Goal: Task Accomplishment & Management: Manage account settings

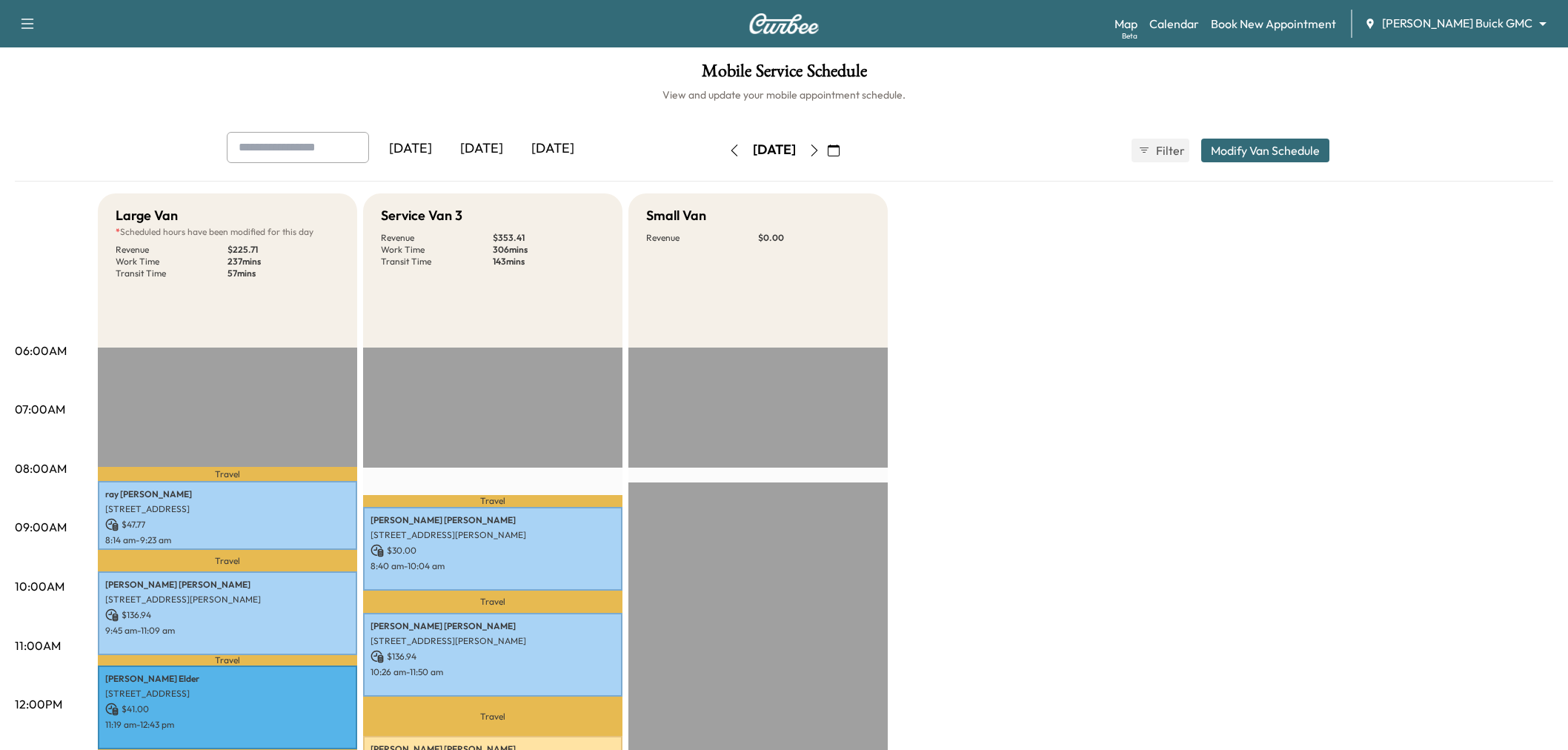
scroll to position [246, 0]
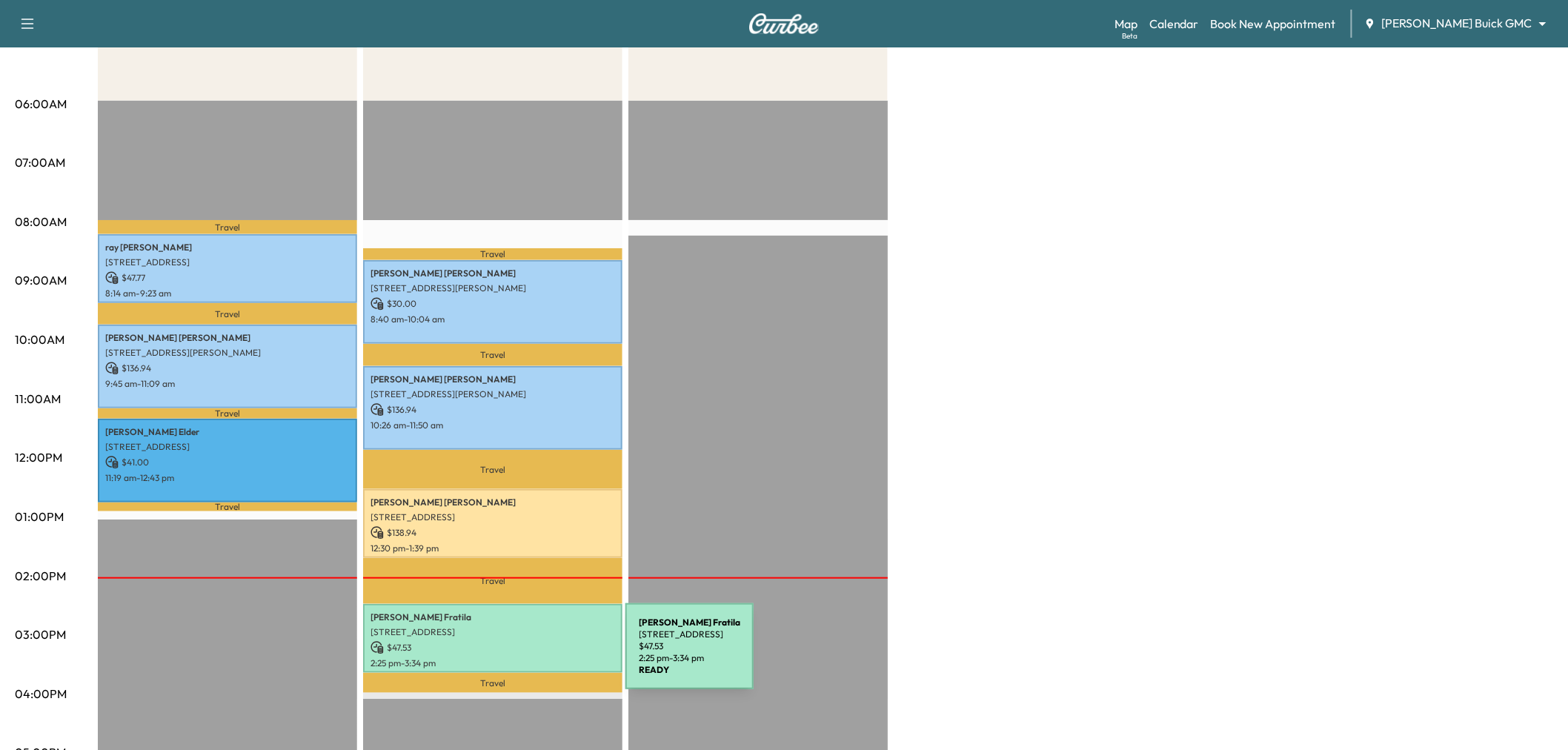
click at [514, 657] on p "2:25 pm - 3:34 pm" at bounding box center [493, 662] width 245 height 12
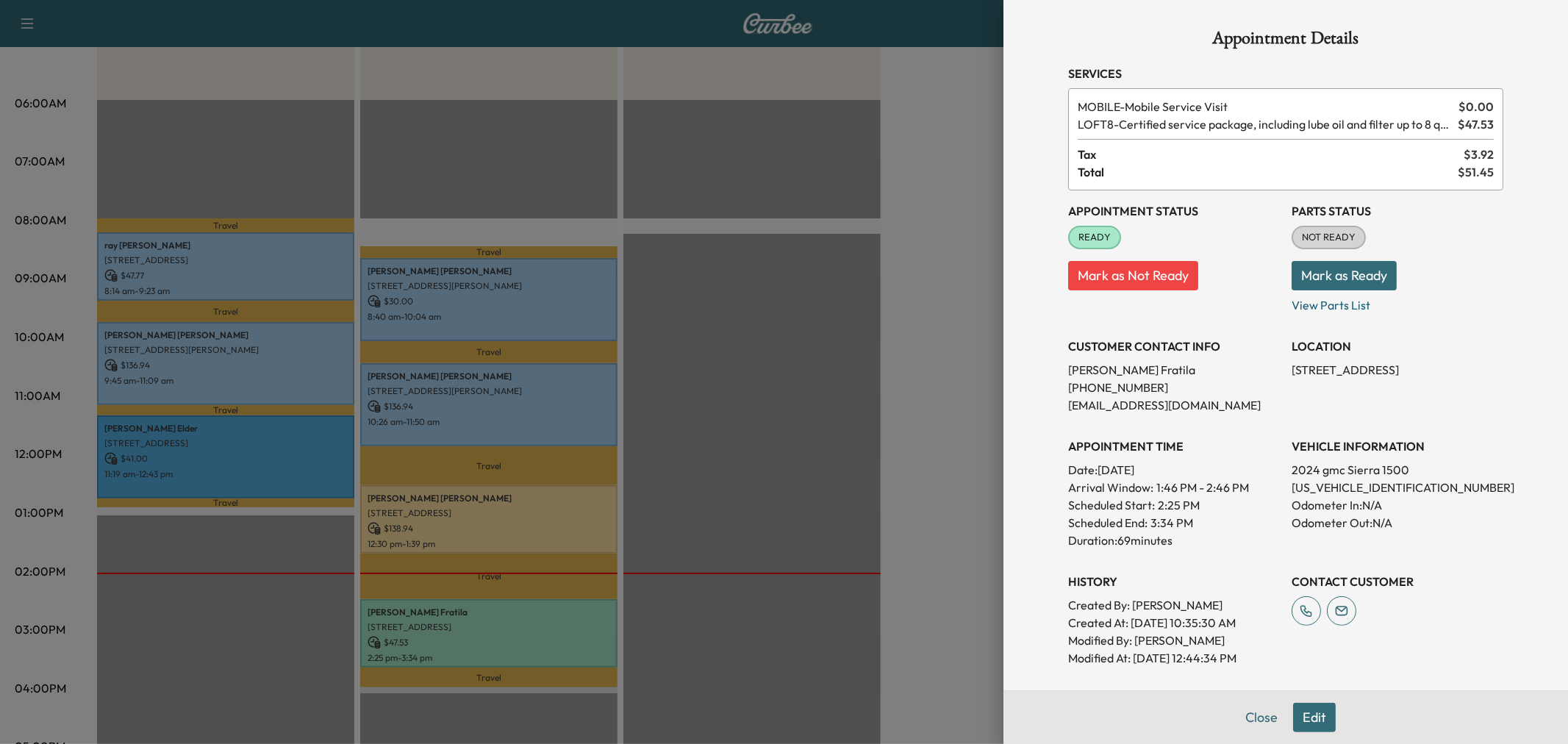
click at [846, 383] on div at bounding box center [784, 372] width 1568 height 744
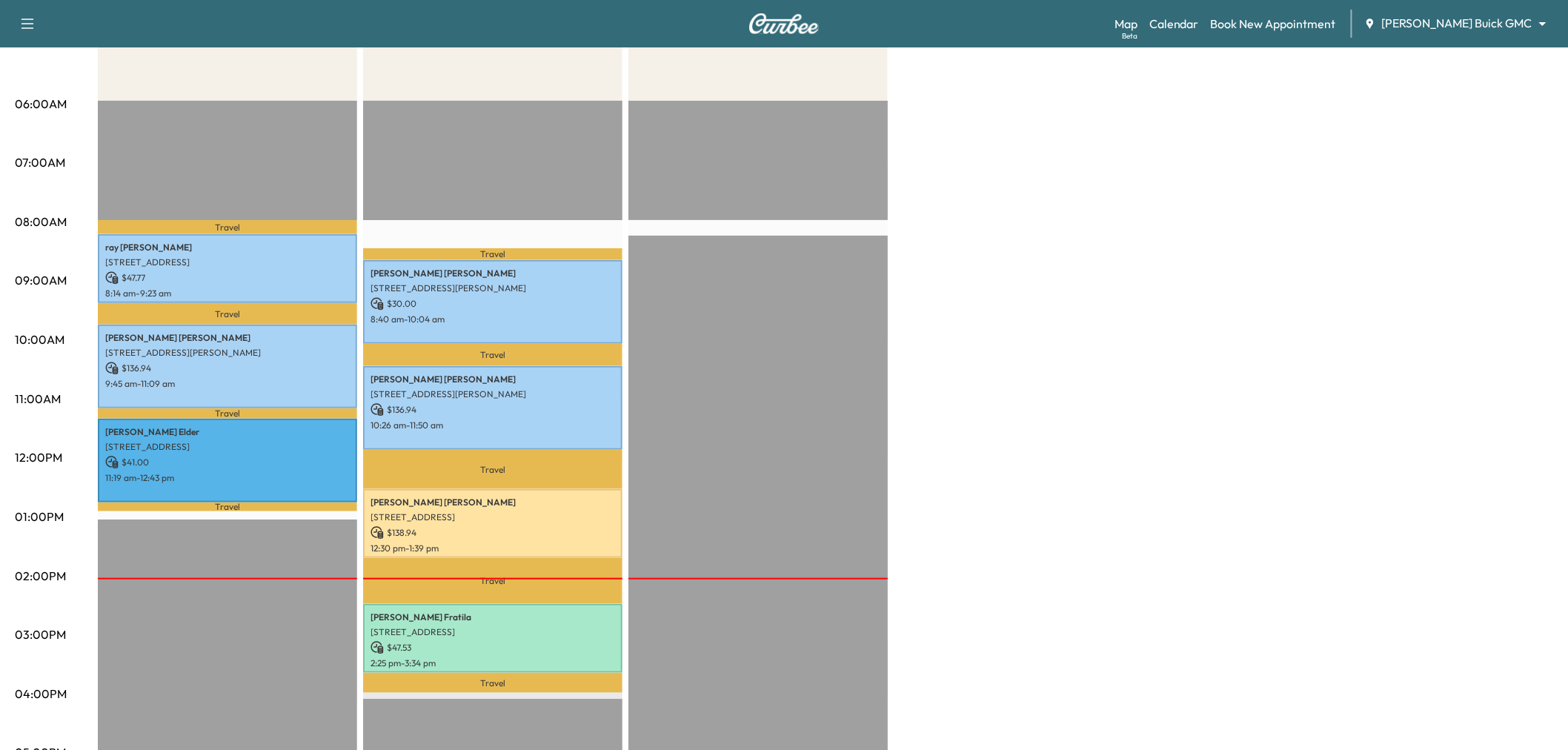
click at [1057, 363] on div "Large Van * Scheduled hours have been modified for this day Revenue $ 225.71 Wo…" at bounding box center [825, 502] width 1455 height 1112
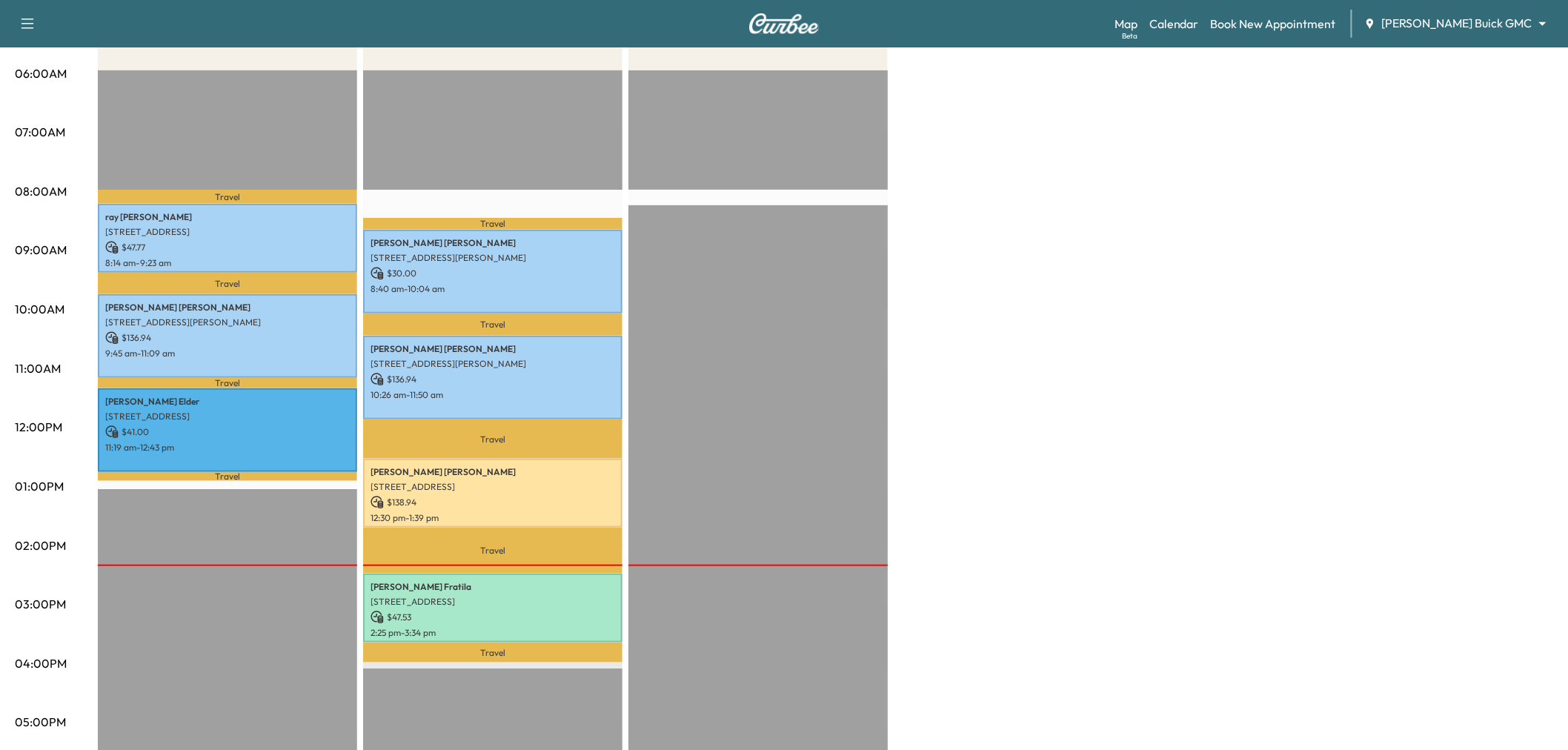
scroll to position [278, 0]
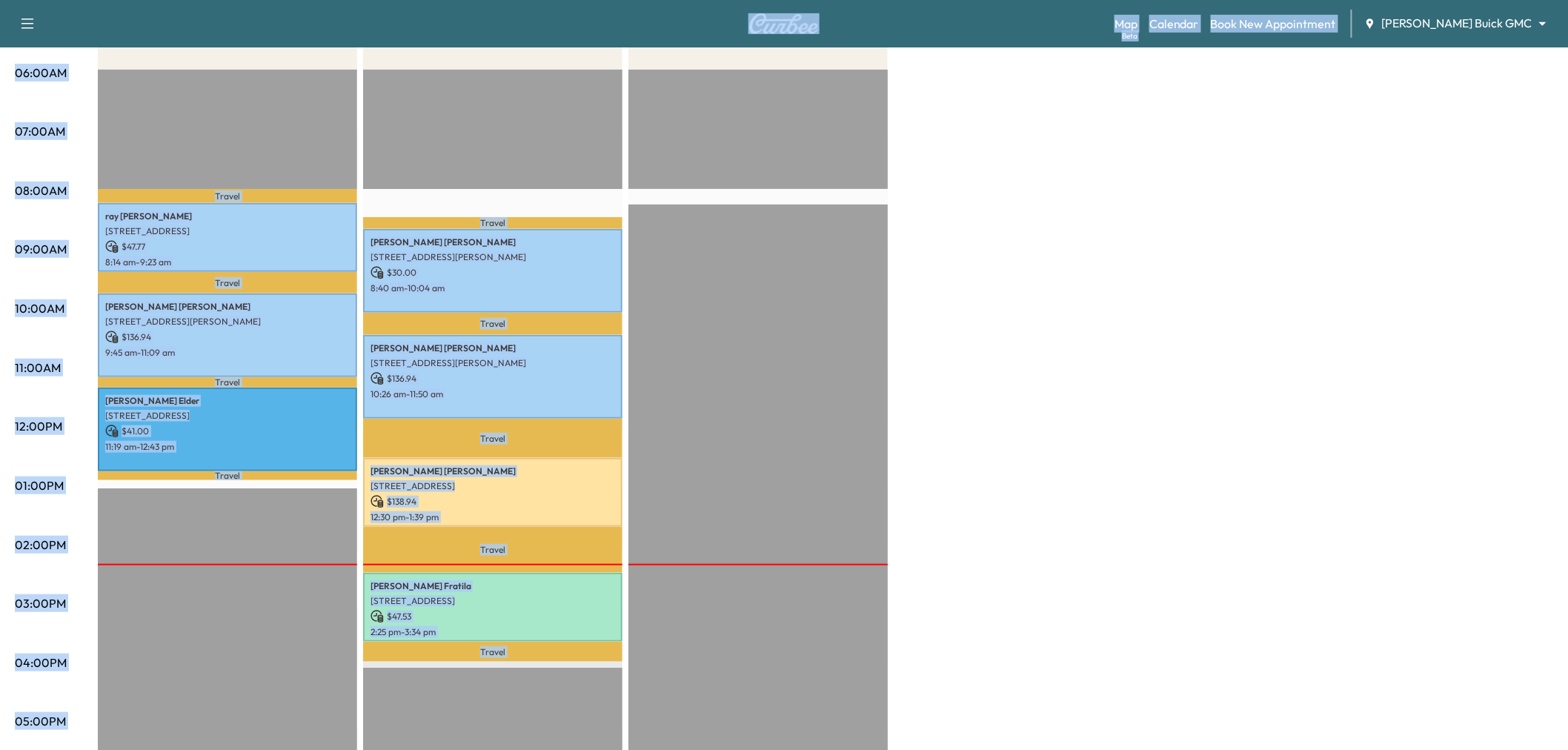
drag, startPoint x: 700, startPoint y: 137, endPoint x: 129, endPoint y: -21, distance: 592.5
click at [129, 0] on html "Support Log Out Map Beta Calendar Book New Appointment Ewing Buick GMC ********…" at bounding box center [784, 97] width 1568 height 750
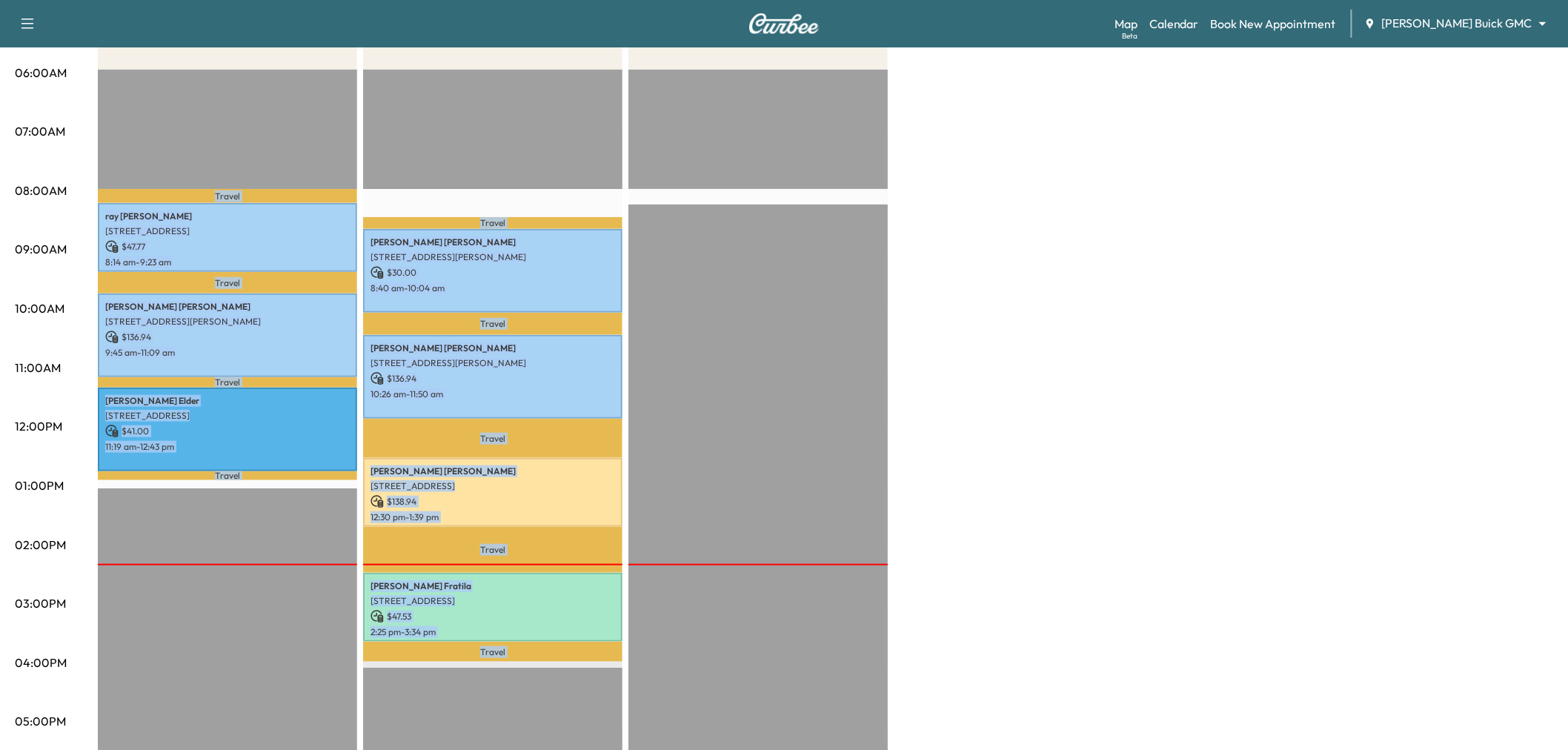
scroll to position [210, 0]
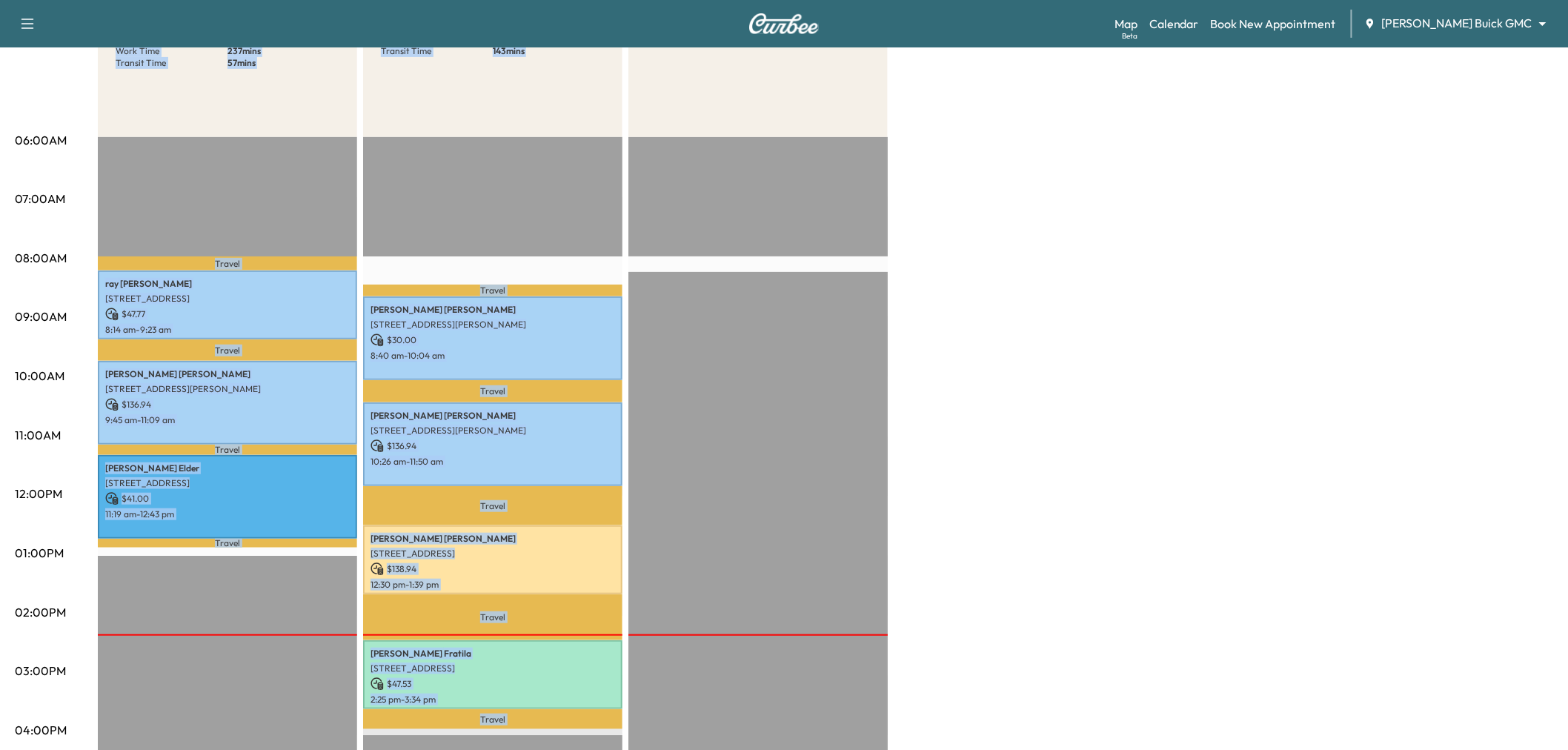
click at [900, 215] on div "Large Van * Scheduled hours have been modified for this day Revenue $ 225.71 Wo…" at bounding box center [825, 539] width 1455 height 1112
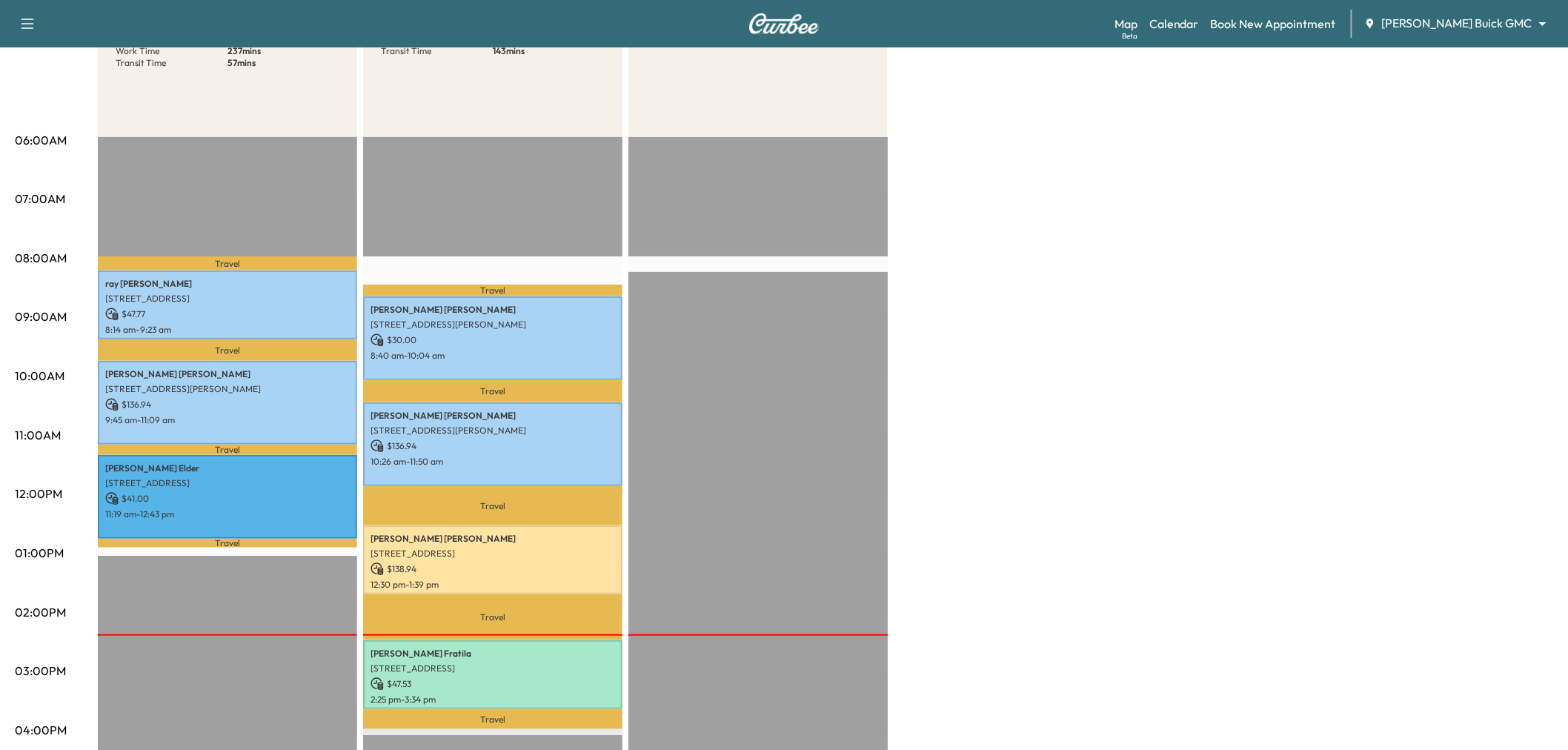
click at [900, 215] on div "Large Van * Scheduled hours have been modified for this day Revenue $ 225.71 Wo…" at bounding box center [825, 539] width 1455 height 1112
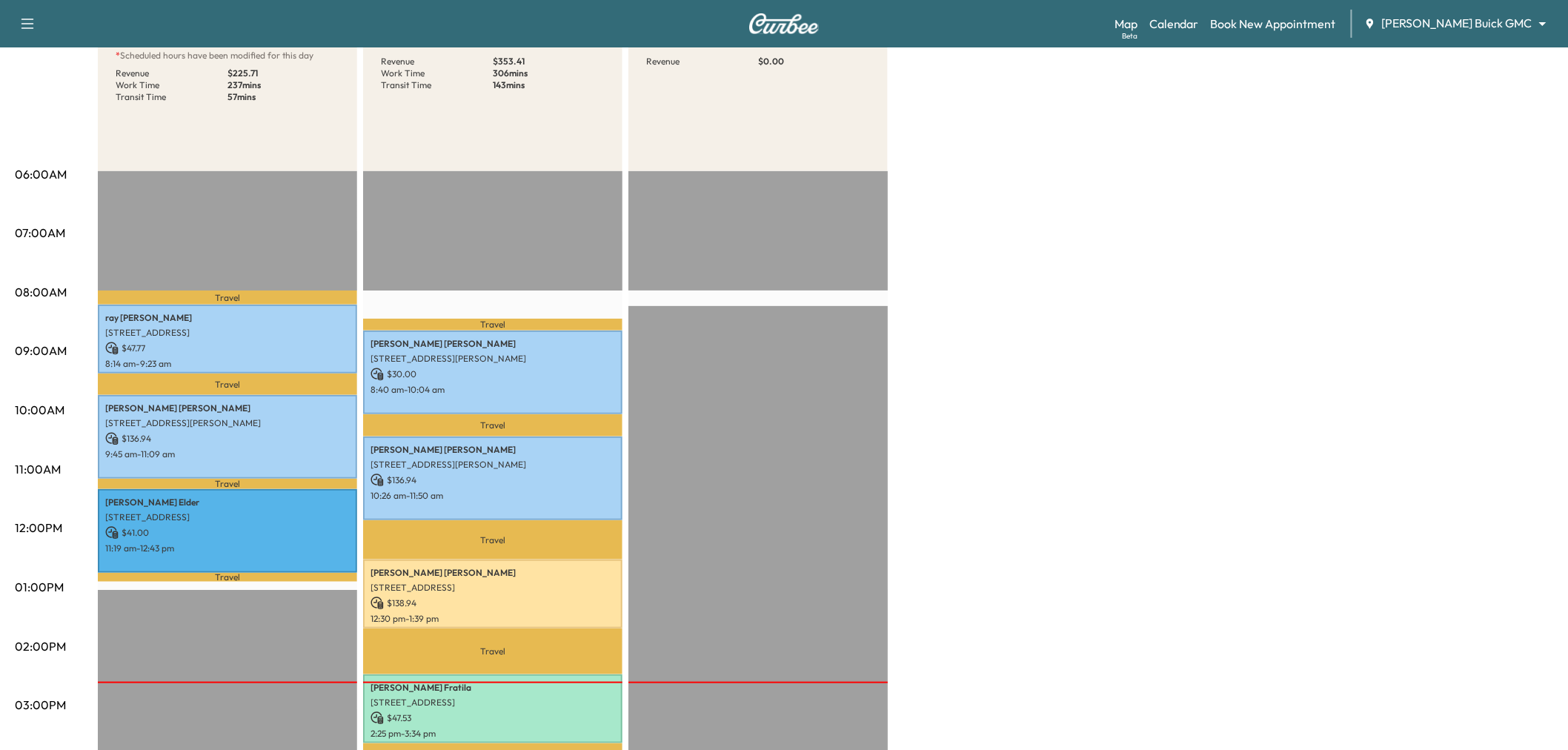
scroll to position [0, 0]
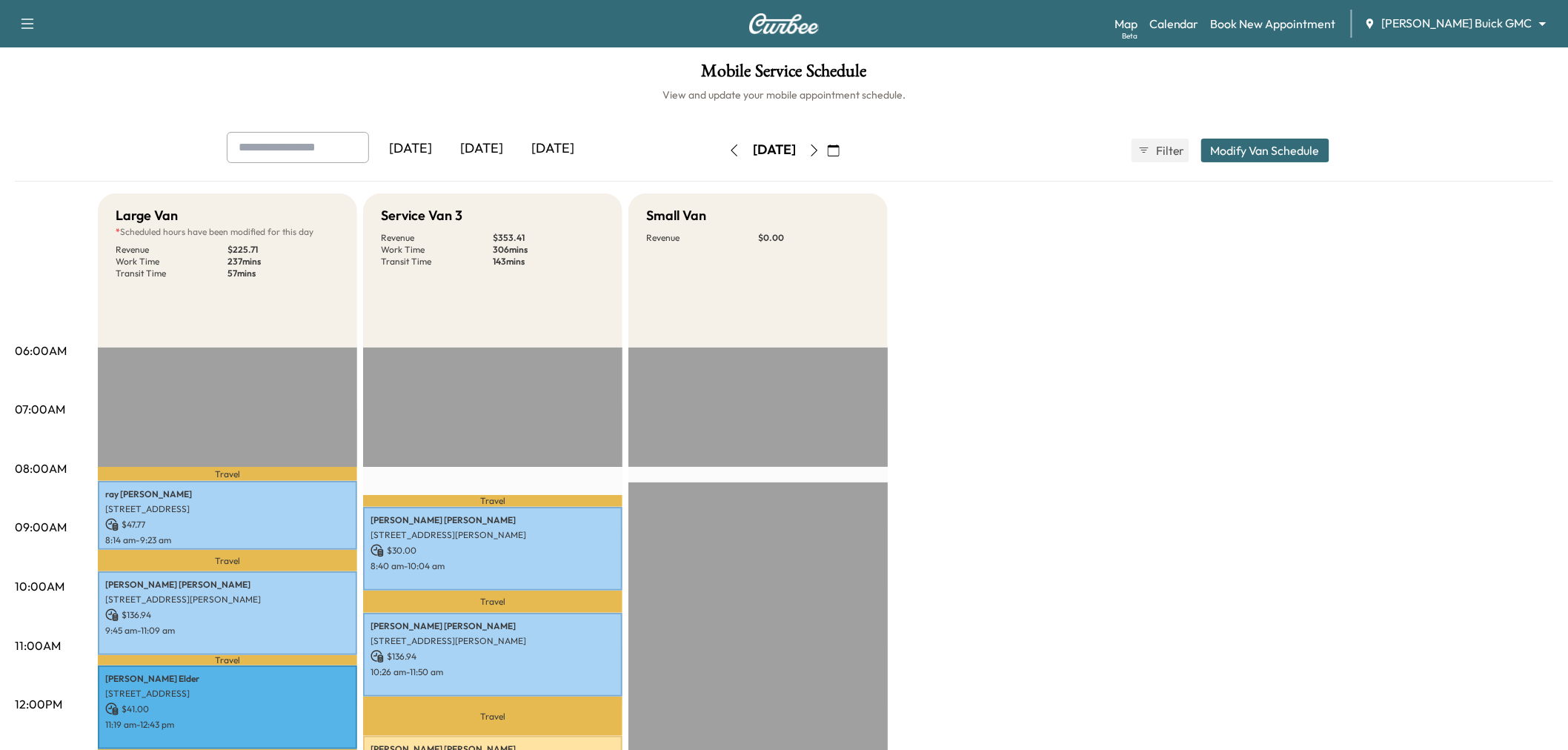
click at [548, 145] on div "[DATE]" at bounding box center [553, 149] width 71 height 34
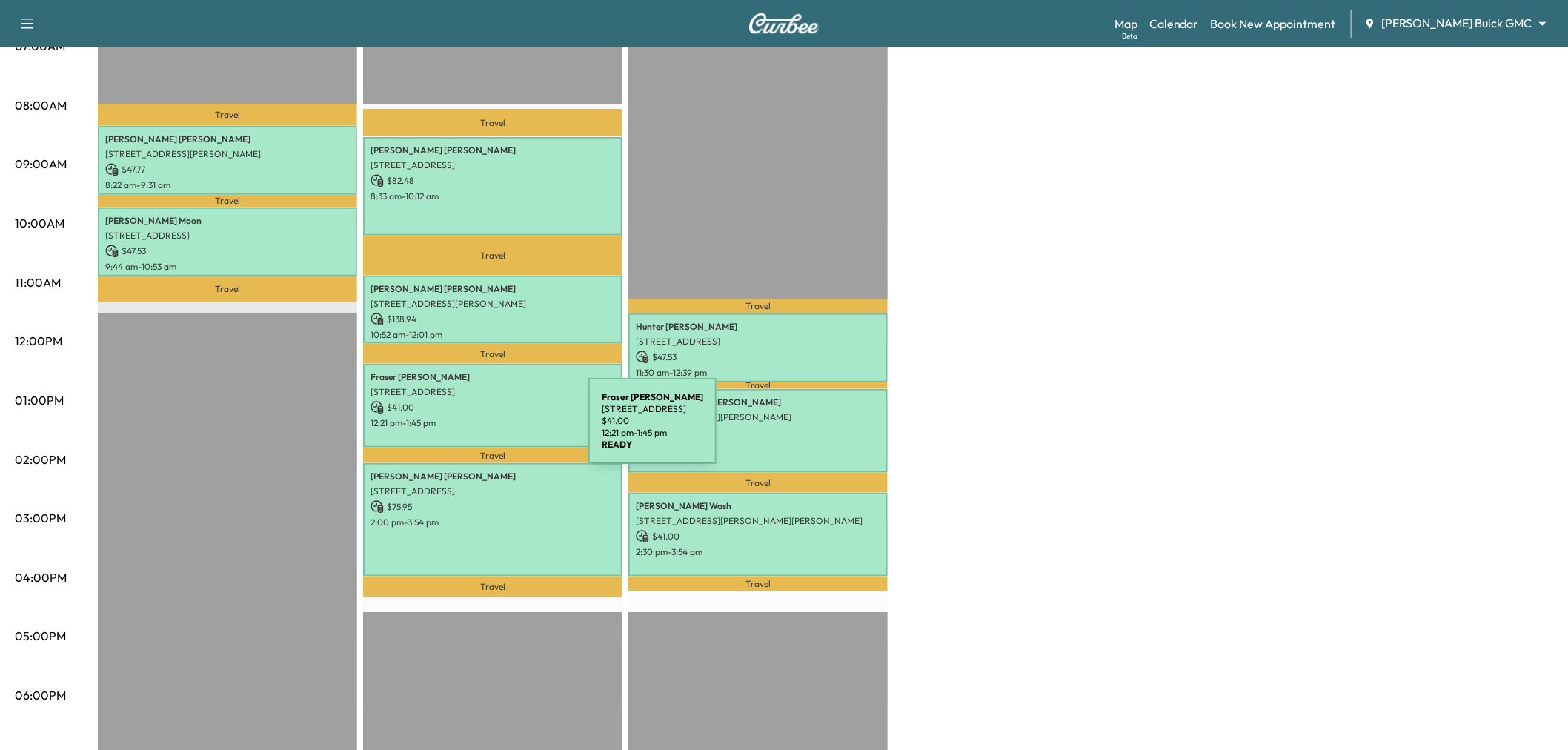
scroll to position [33, 0]
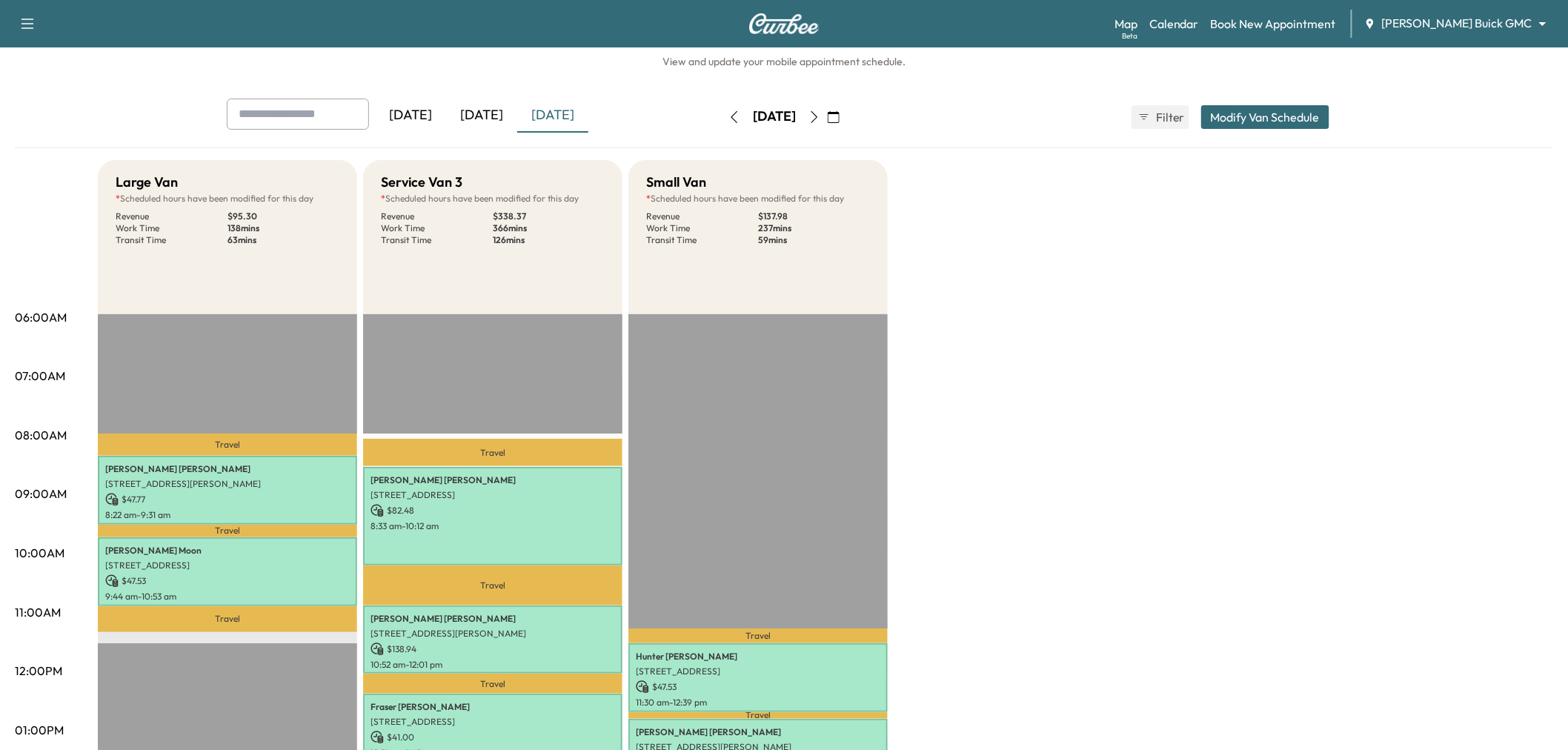
click at [494, 107] on div "[DATE]" at bounding box center [481, 115] width 71 height 34
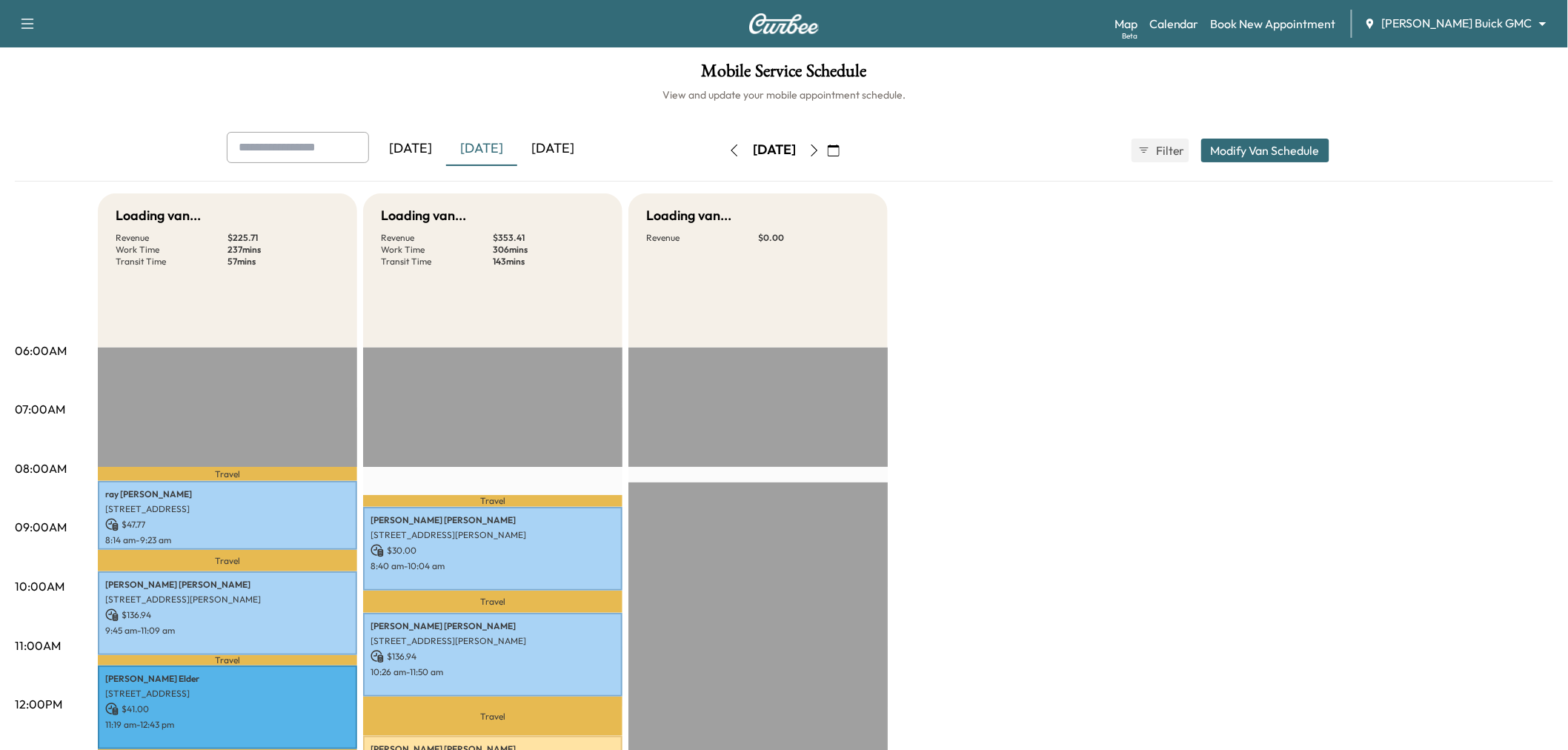
click at [564, 145] on div "[DATE]" at bounding box center [553, 149] width 71 height 34
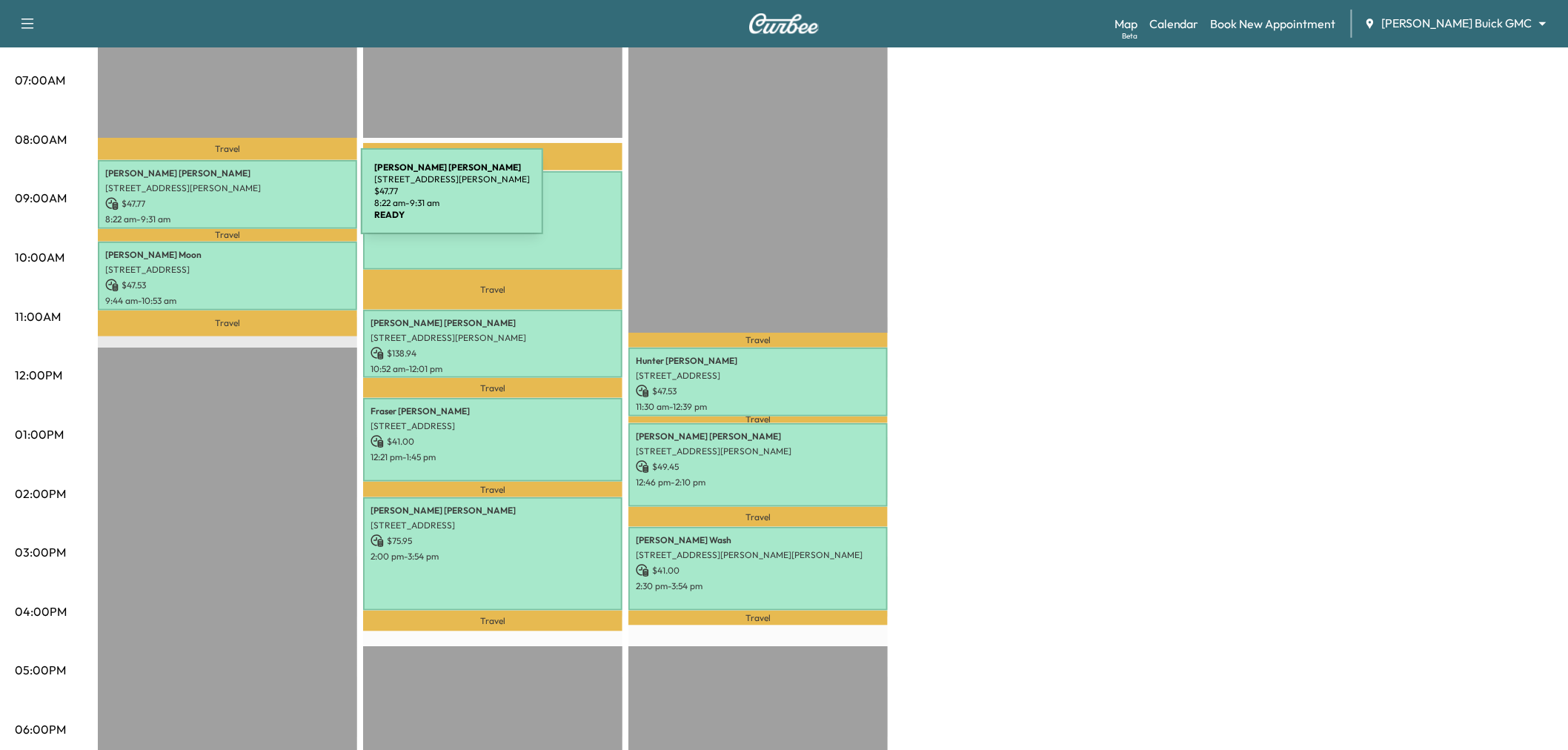
scroll to position [411, 0]
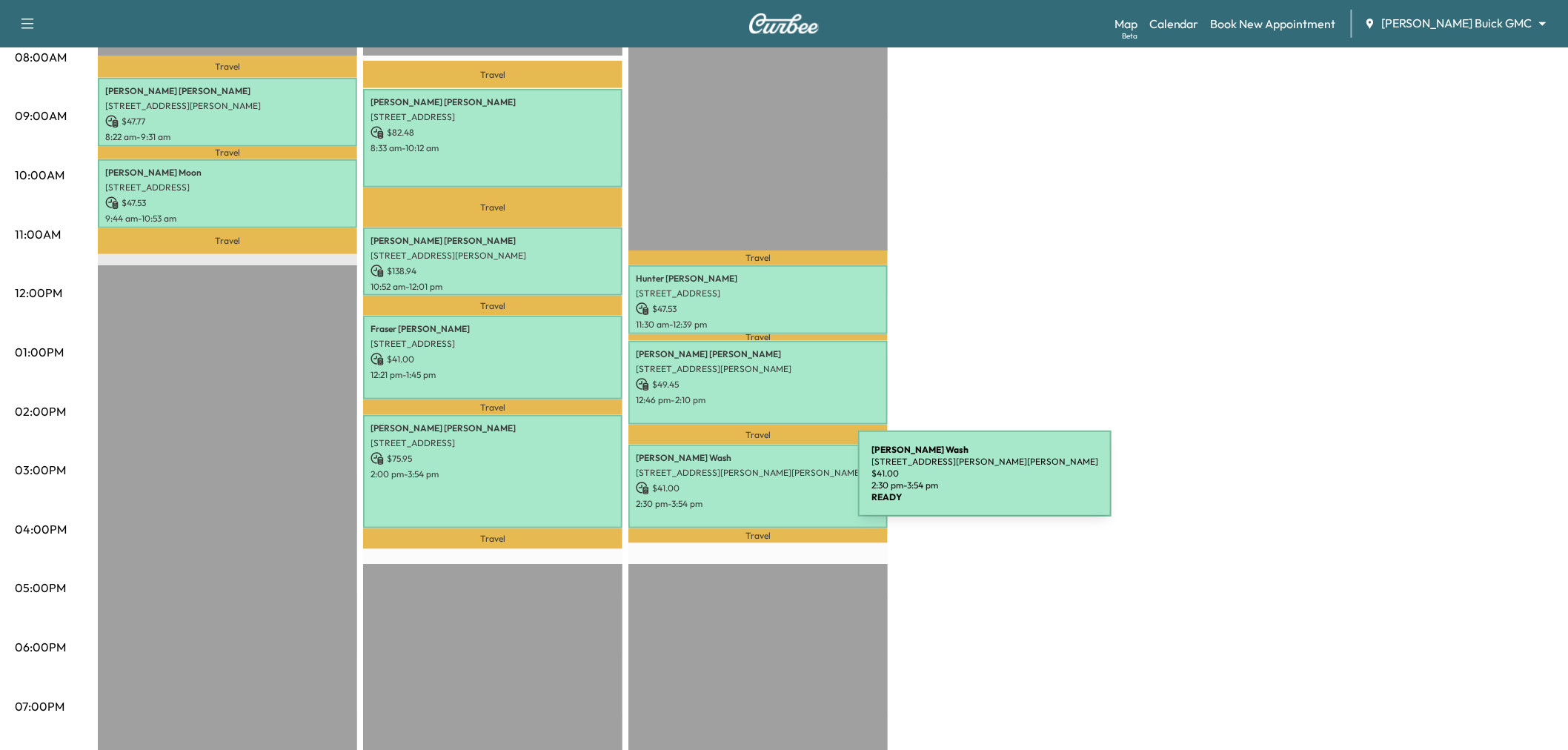
click at [748, 482] on p "$ 41.00" at bounding box center [758, 488] width 245 height 13
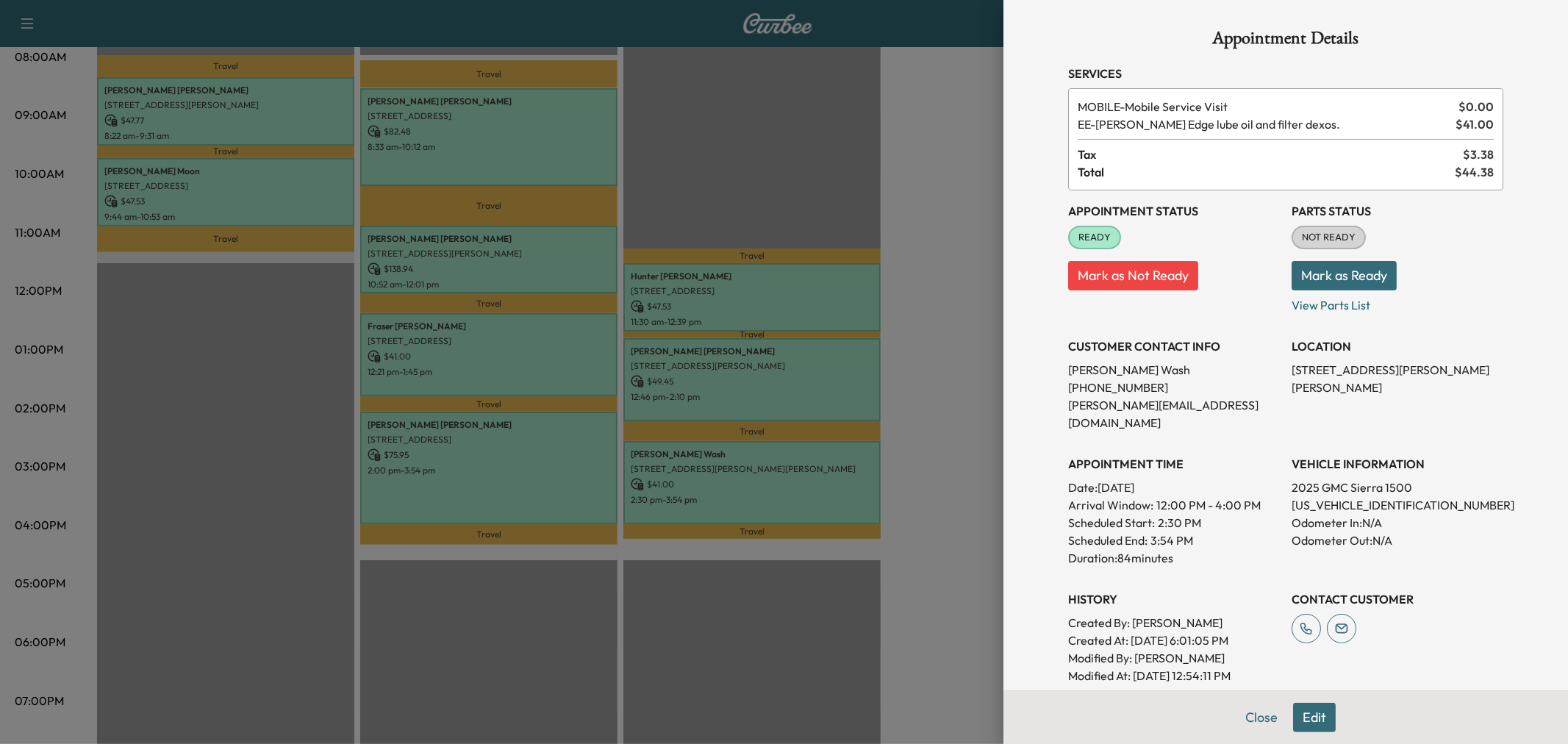
click at [1314, 725] on button "Edit" at bounding box center [1314, 717] width 43 height 29
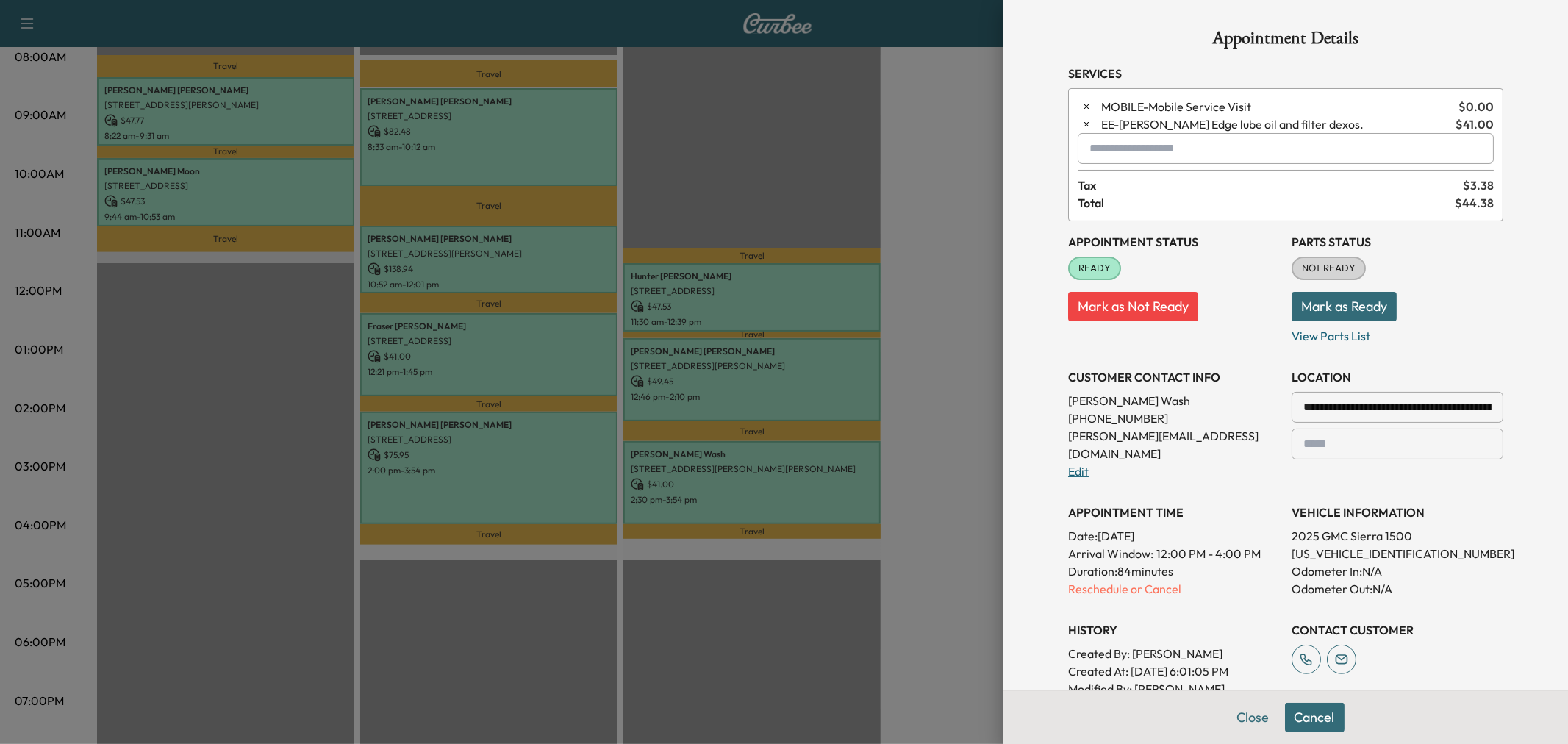
click at [1068, 464] on link "Edit" at bounding box center [1078, 471] width 20 height 15
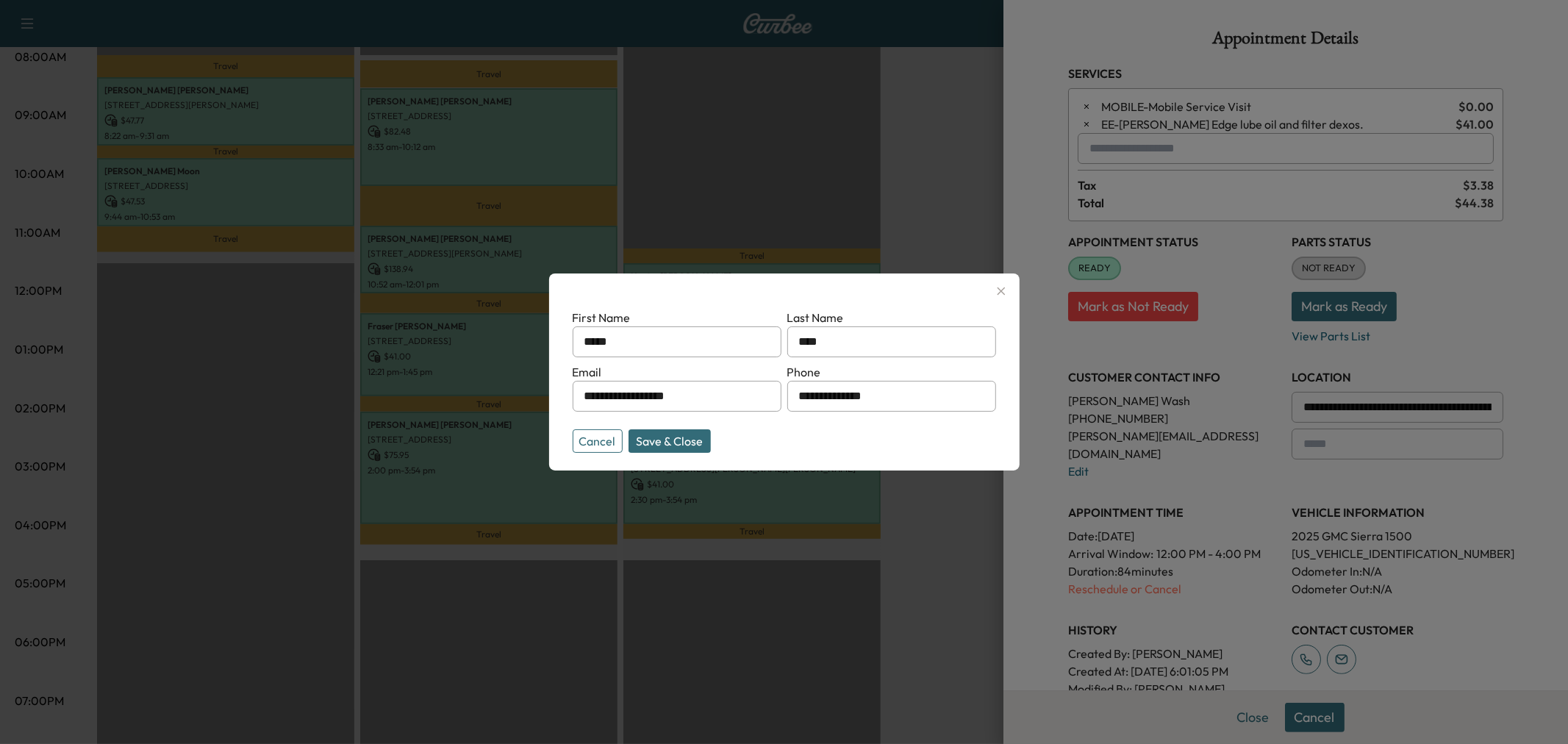
drag, startPoint x: 815, startPoint y: 338, endPoint x: 824, endPoint y: 359, distance: 22.8
click at [815, 338] on input "****" at bounding box center [892, 342] width 209 height 31
type input "*****"
click at [648, 427] on form "**********" at bounding box center [784, 377] width 424 height 138
click at [640, 454] on div "**********" at bounding box center [784, 372] width 470 height 197
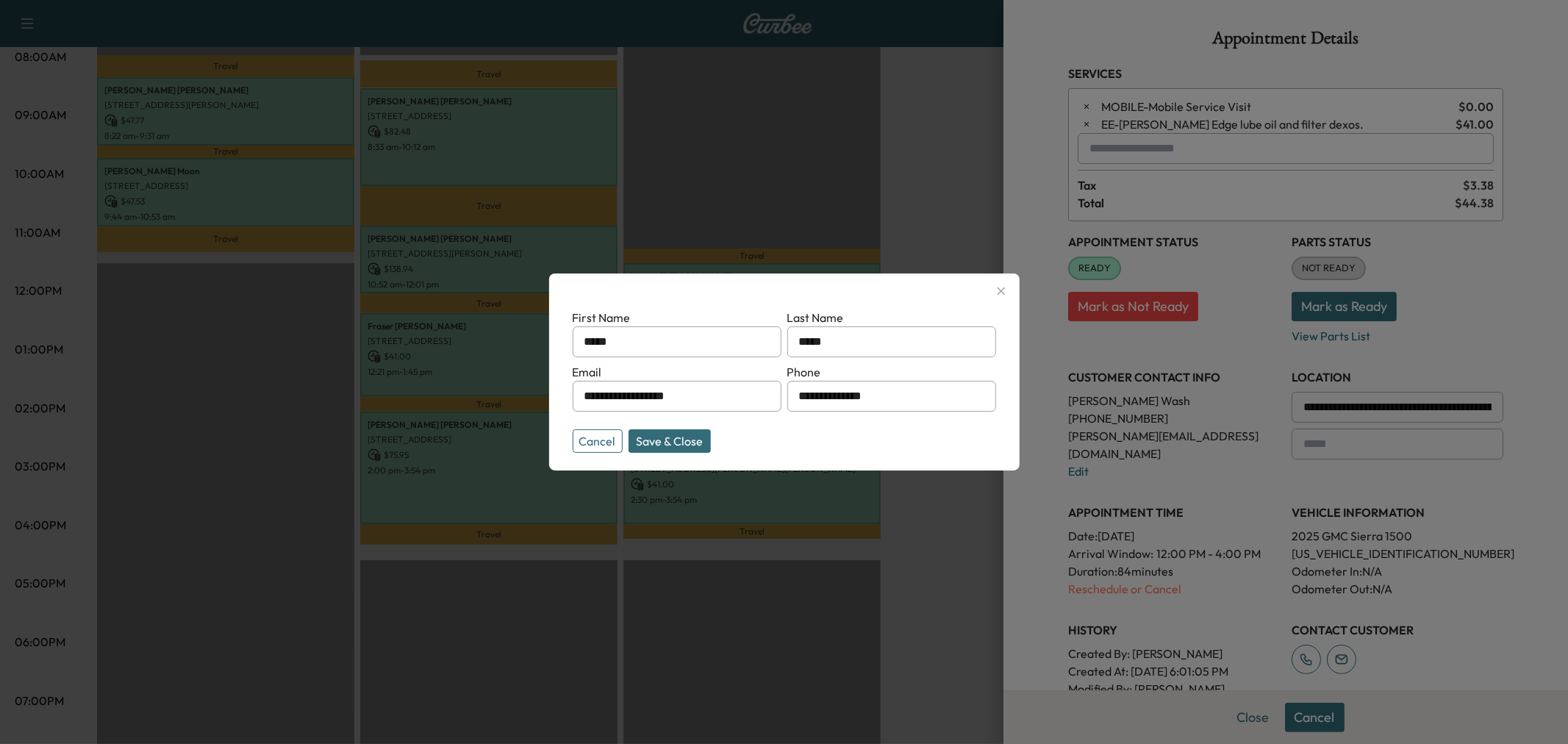
click at [644, 438] on button "Save & Close" at bounding box center [670, 441] width 82 height 24
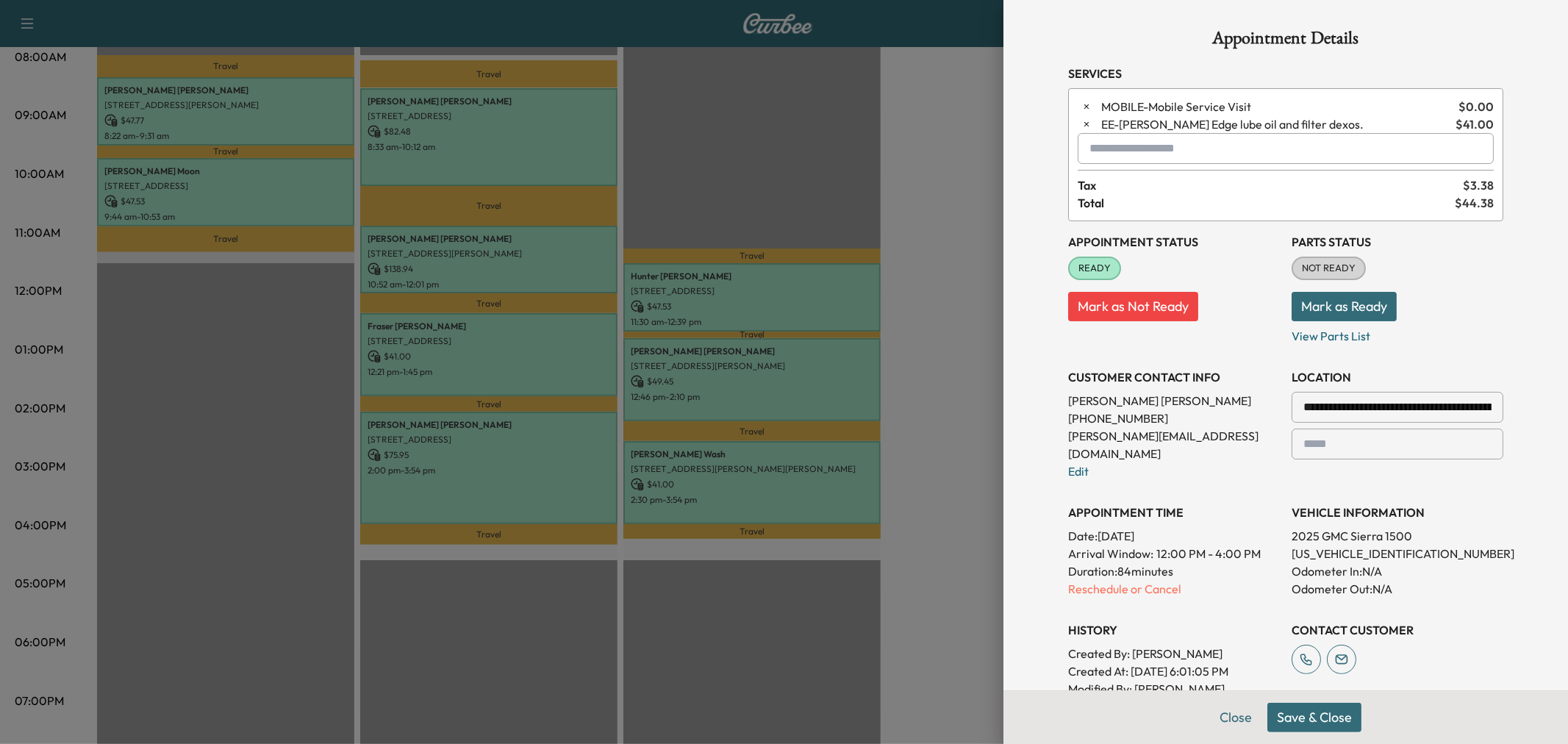
click at [1301, 717] on button "Save & Close" at bounding box center [1314, 717] width 94 height 29
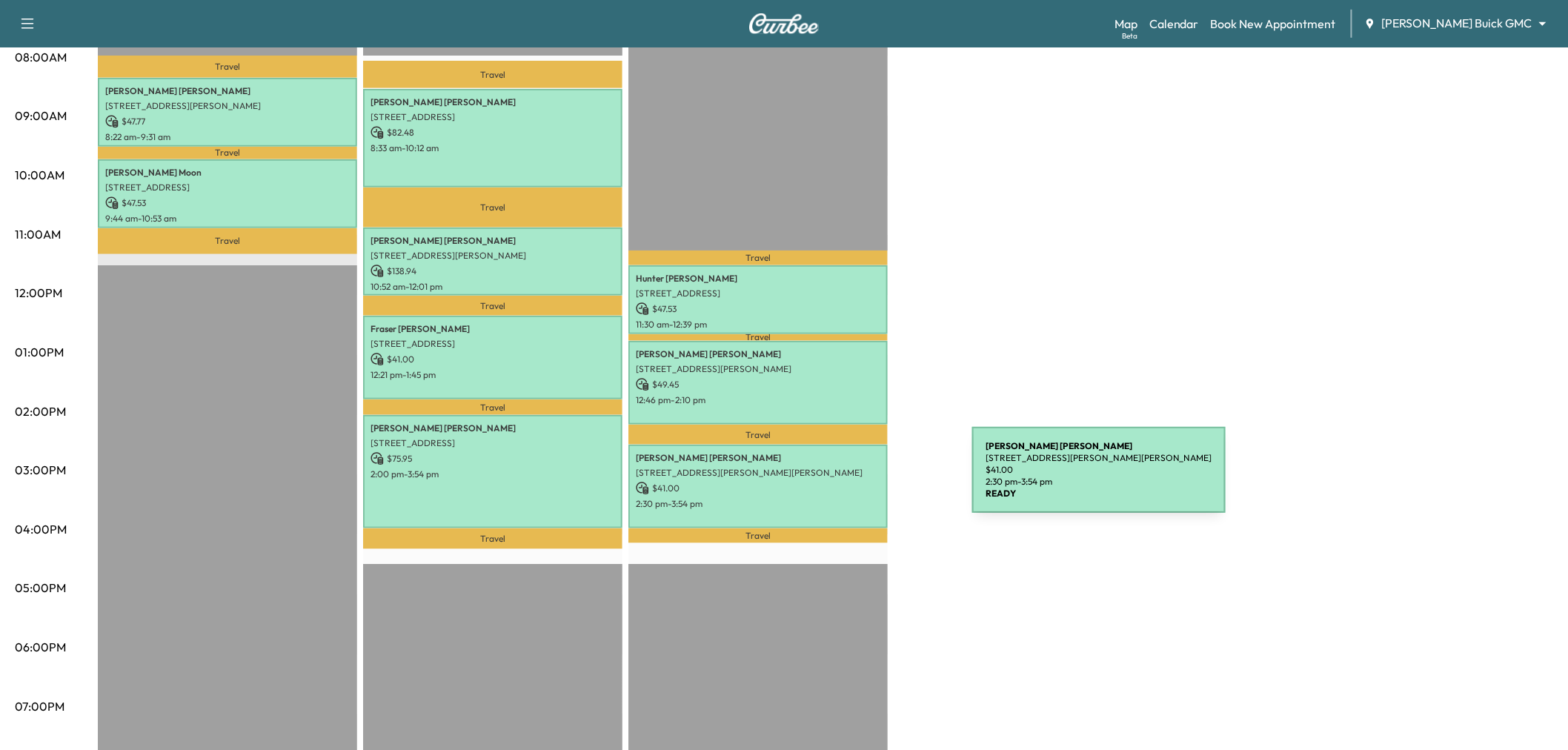
click at [826, 498] on p "2:30 pm - 3:54 pm" at bounding box center [758, 504] width 245 height 12
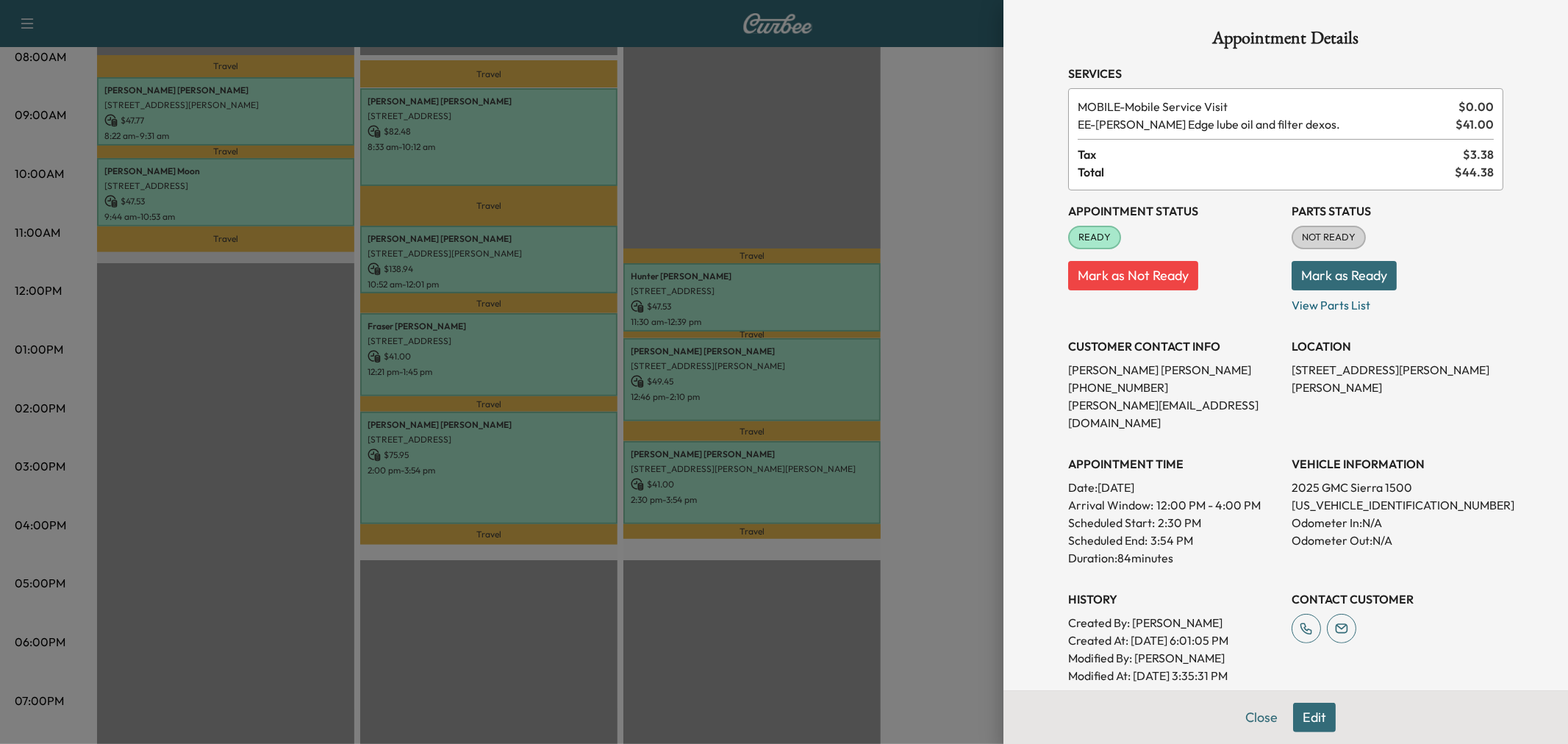
click at [934, 318] on div at bounding box center [784, 372] width 1568 height 744
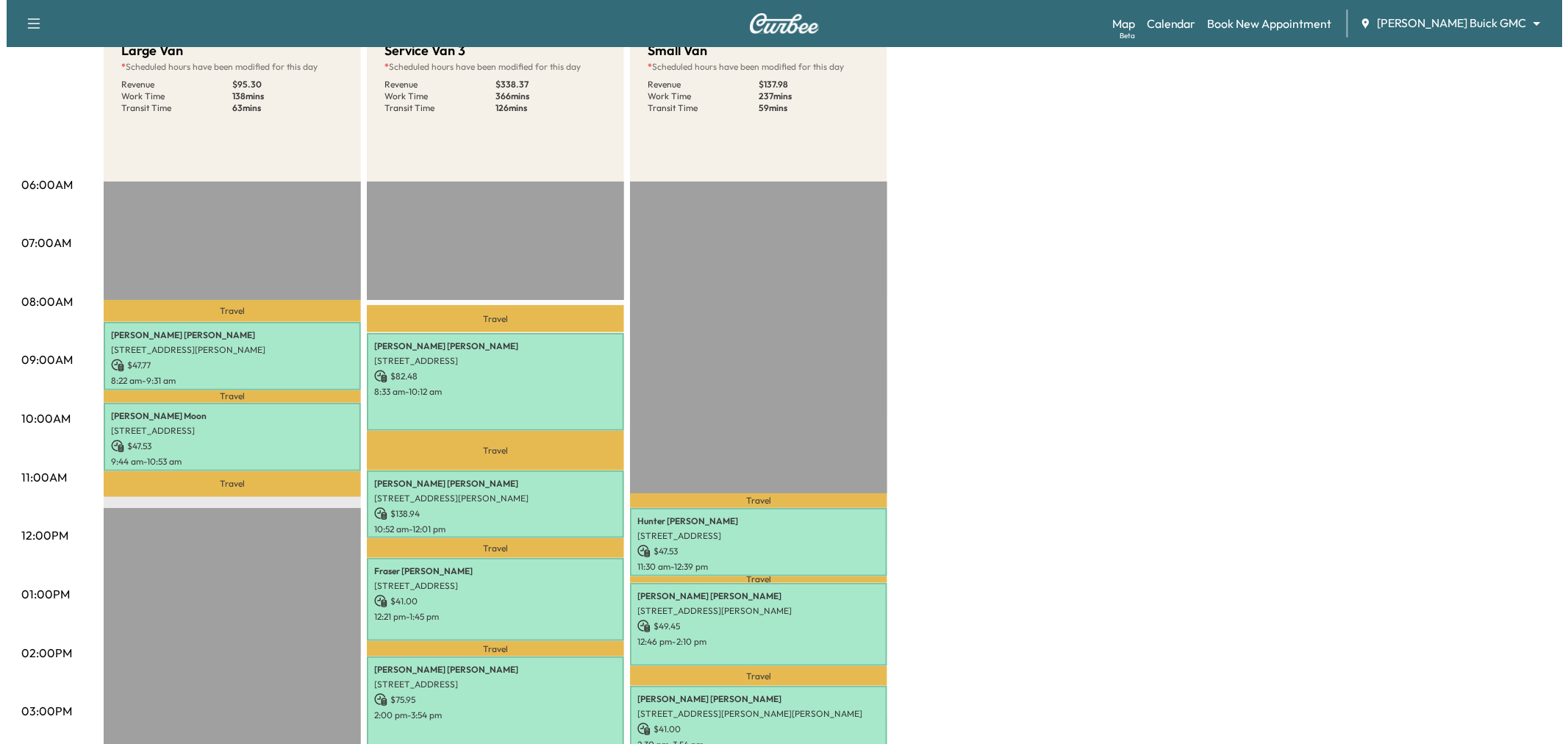
scroll to position [0, 0]
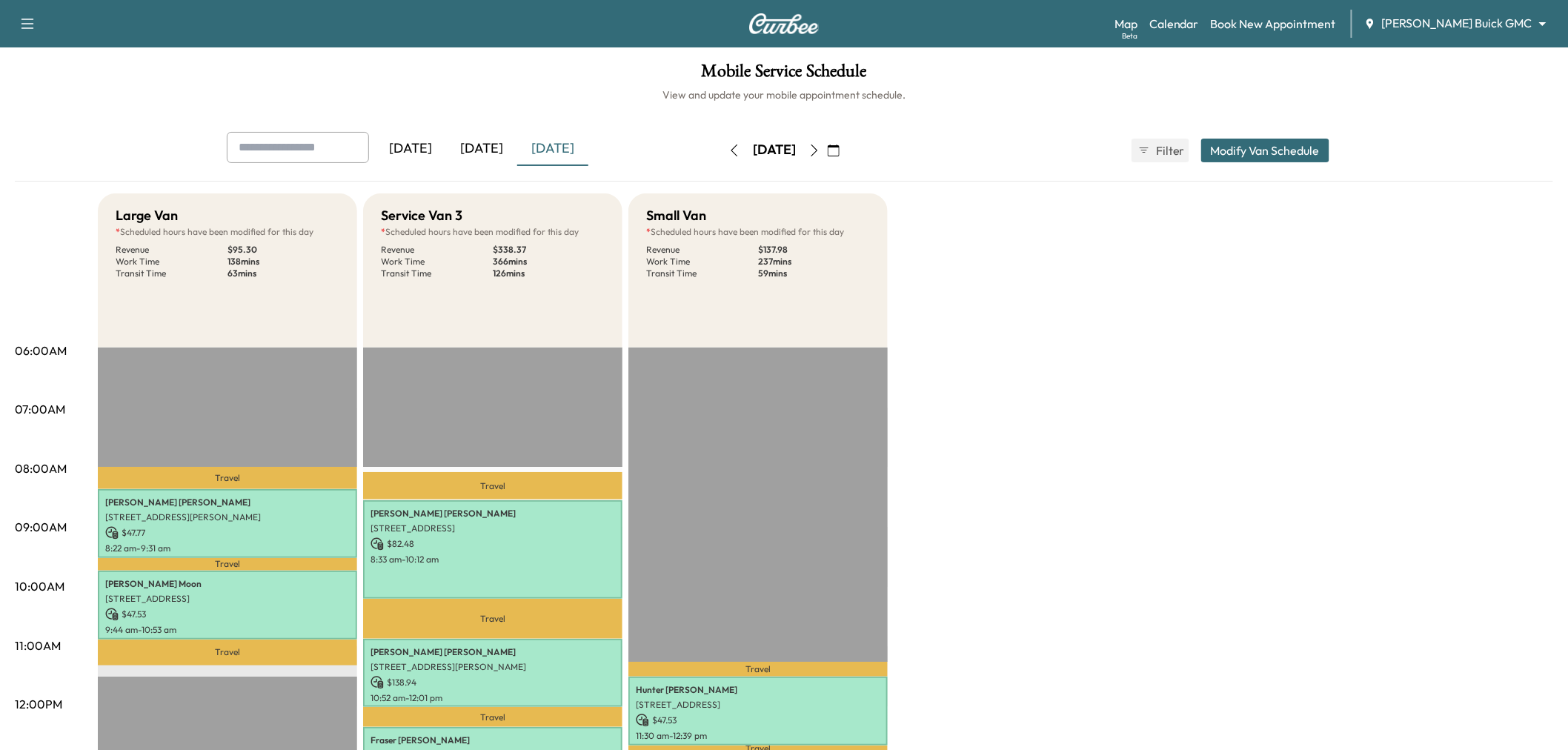
click at [507, 145] on div "[DATE]" at bounding box center [481, 149] width 71 height 34
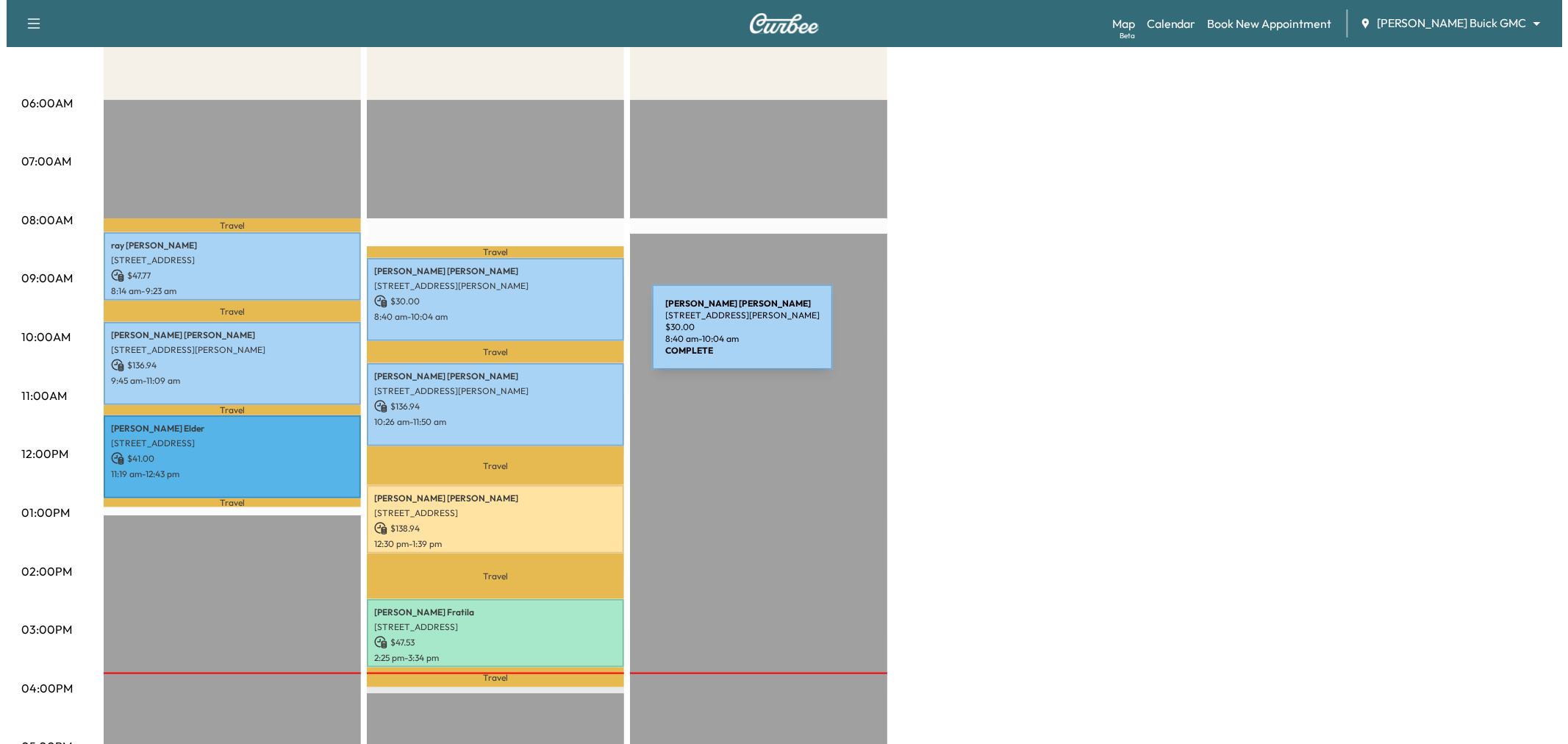
scroll to position [490, 0]
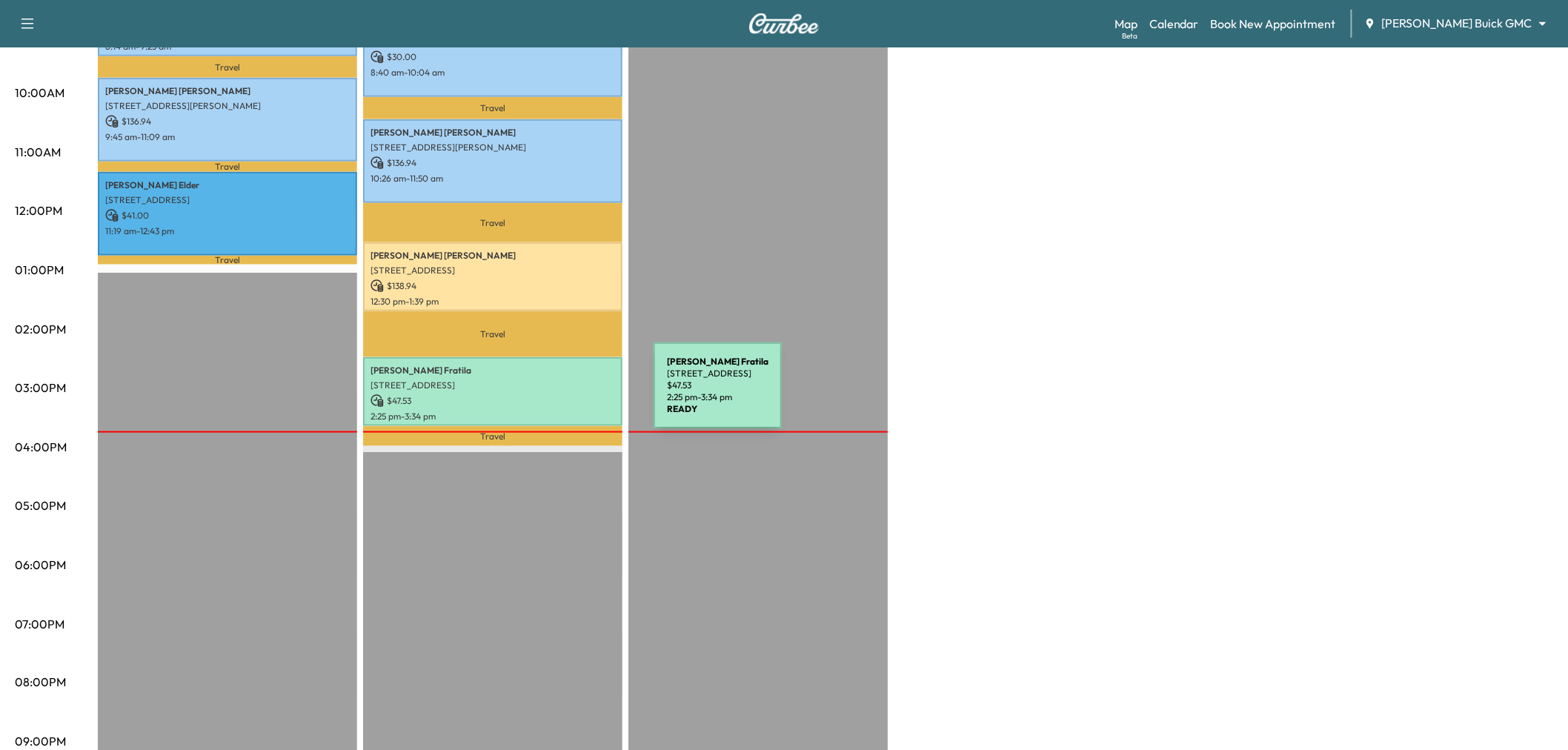
click at [543, 394] on p "$ 47.53" at bounding box center [493, 400] width 245 height 13
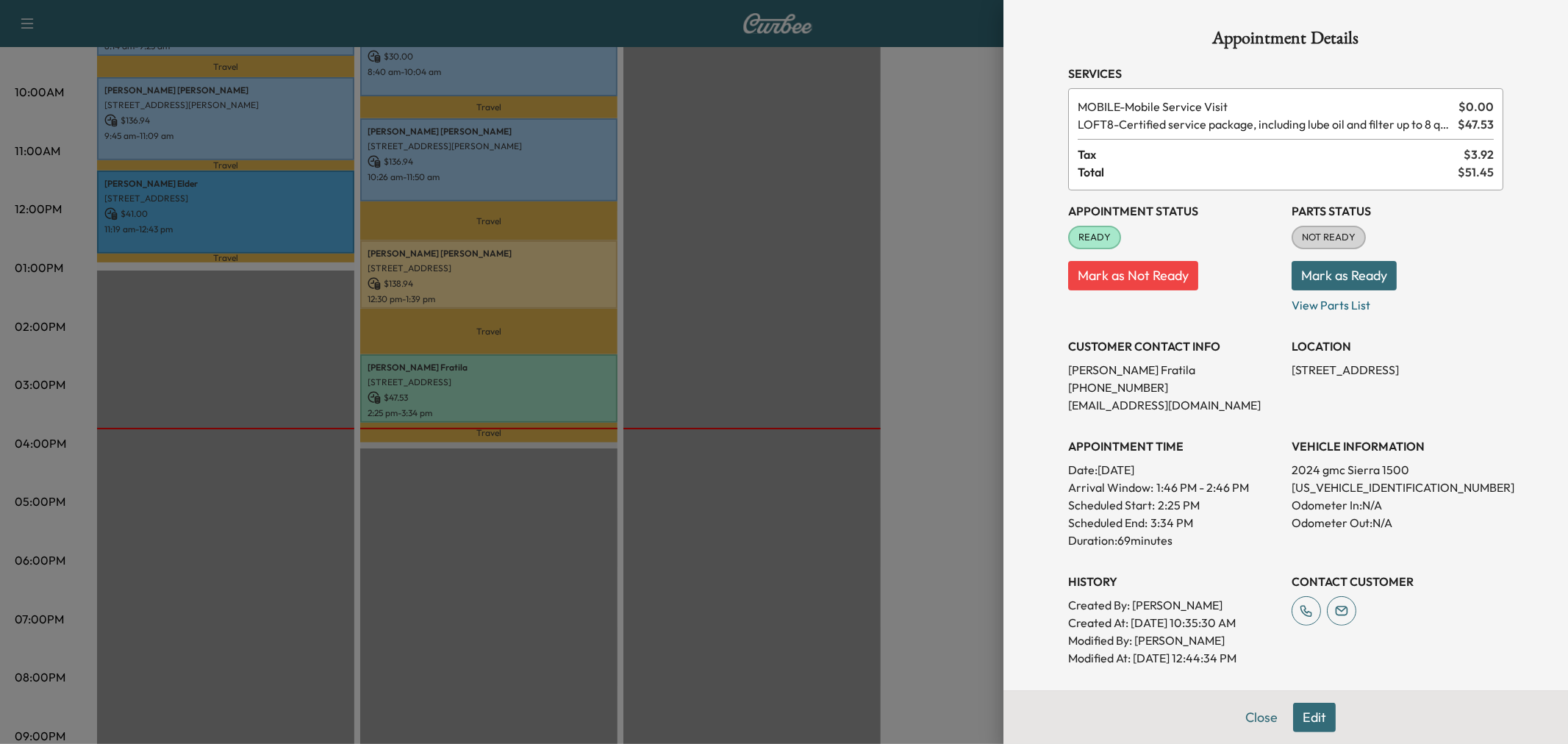
click at [1319, 366] on p "2501 Pecan Drive, Little Elm, TX 75068, US" at bounding box center [1397, 369] width 211 height 17
copy p "2501 Pecan Drive, Little Elm, TX 75068, US"
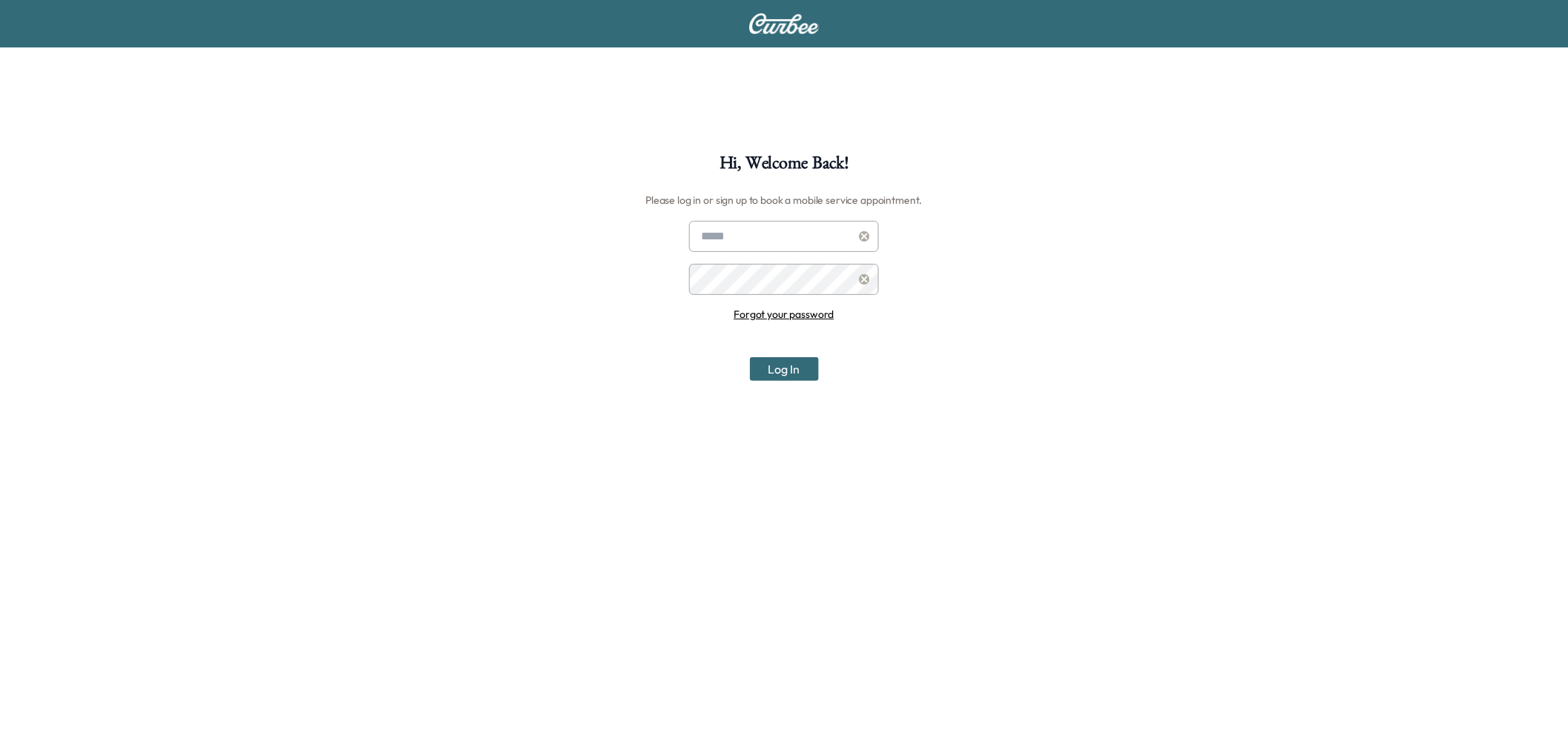
type input "**********"
click at [788, 381] on div "**********" at bounding box center [784, 529] width 1568 height 750
click at [796, 371] on button "Log In" at bounding box center [784, 369] width 69 height 24
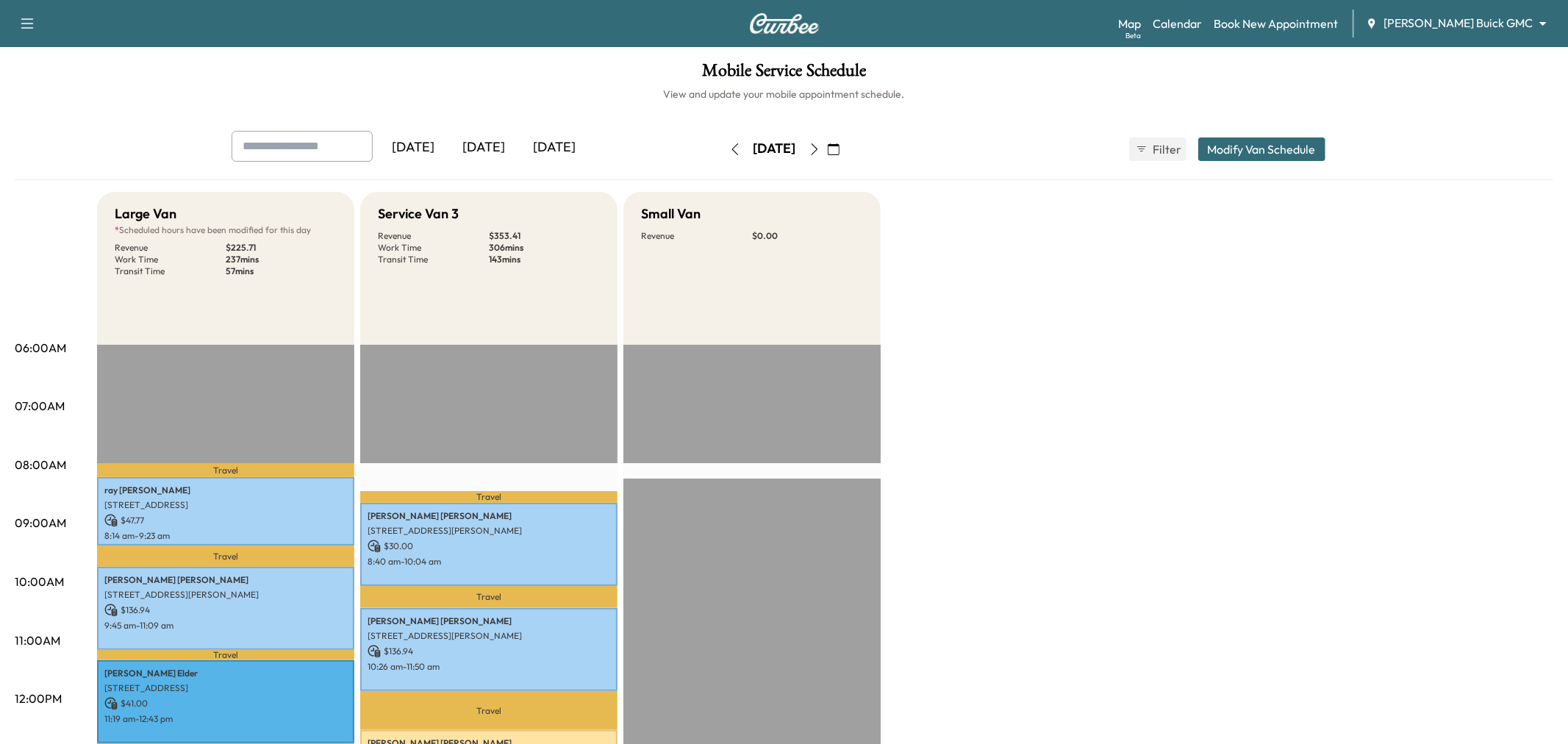
click at [1483, 27] on body "Support Log Out Map Beta Calendar Book New Appointment [PERSON_NAME] Buick GMC …" at bounding box center [784, 372] width 1568 height 744
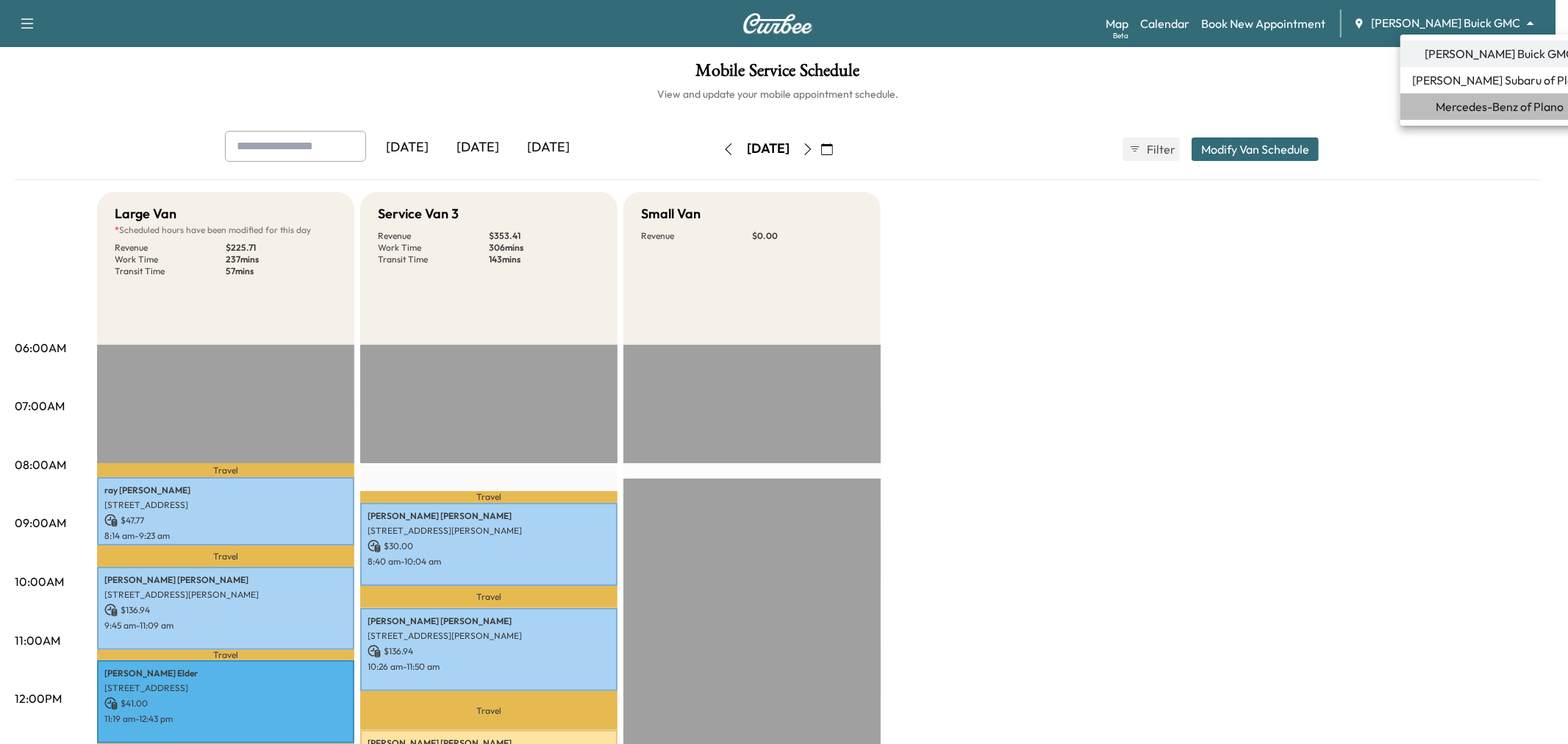
click at [1495, 108] on span "Mercedes-Benz of Plano" at bounding box center [1499, 106] width 128 height 17
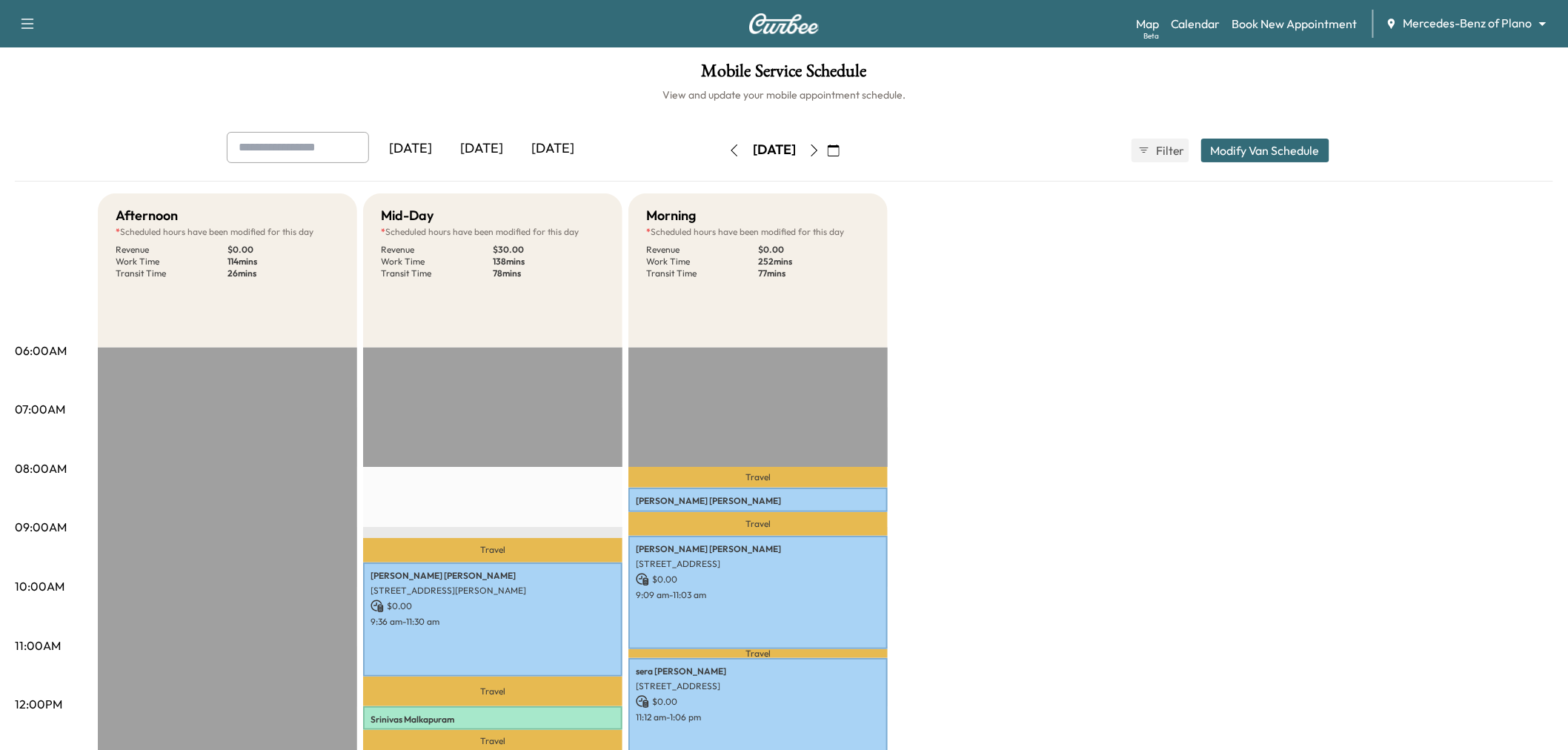
click at [577, 147] on div "[DATE]" at bounding box center [553, 149] width 71 height 34
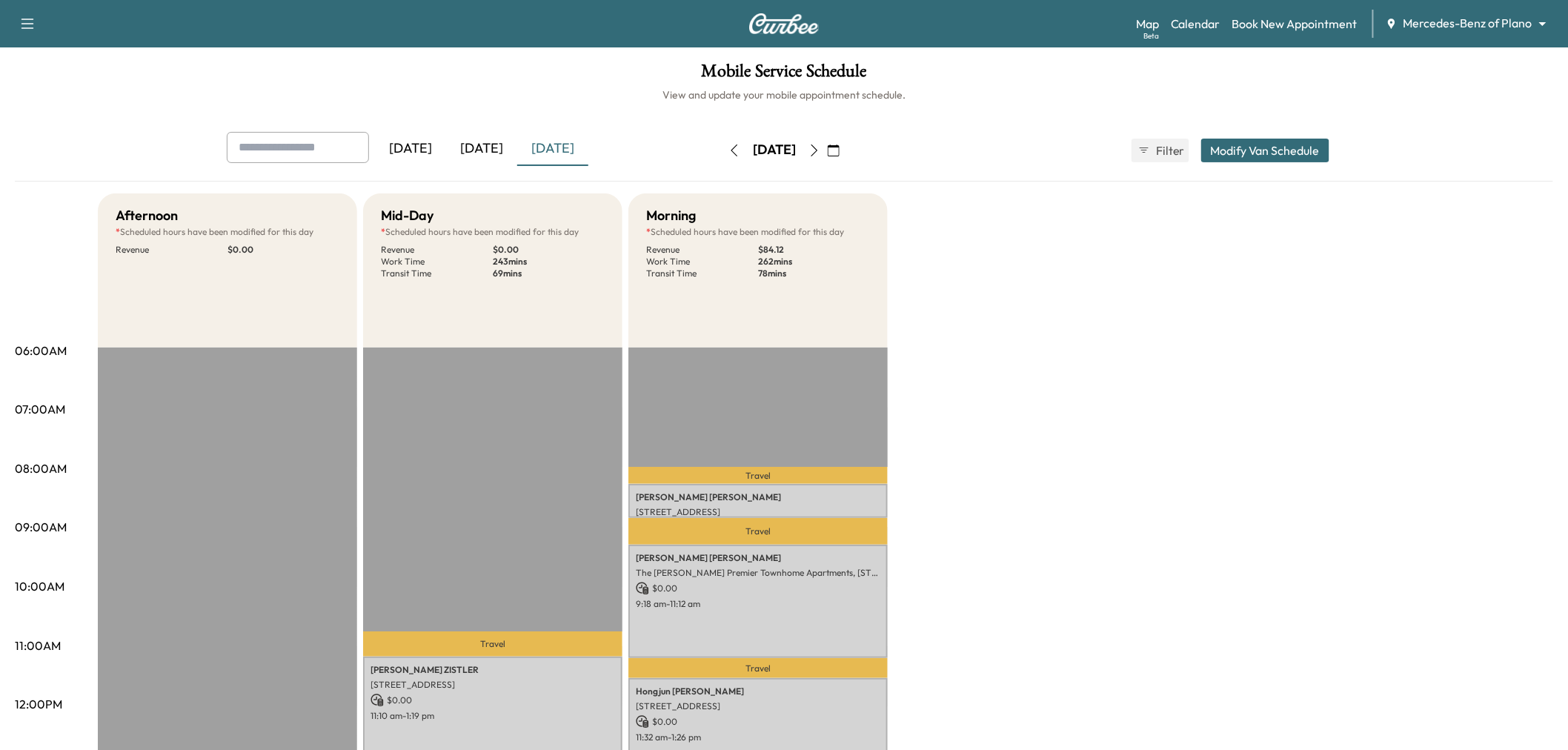
click at [1098, 415] on div "Afternoon * Scheduled hours have been modified for this day Revenue $ 0.00 EST …" at bounding box center [825, 749] width 1455 height 1112
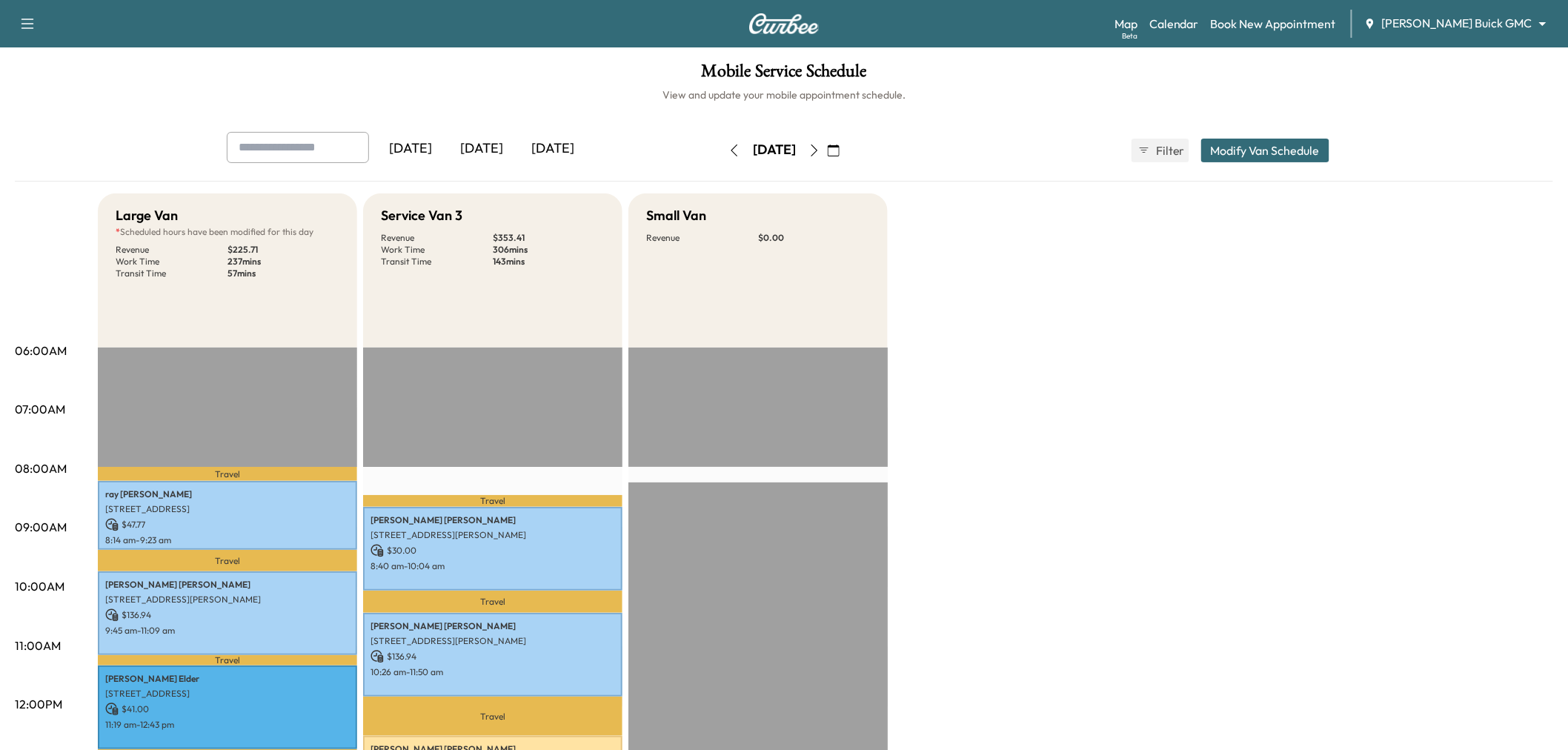
click at [575, 154] on div "[DATE]" at bounding box center [553, 149] width 71 height 34
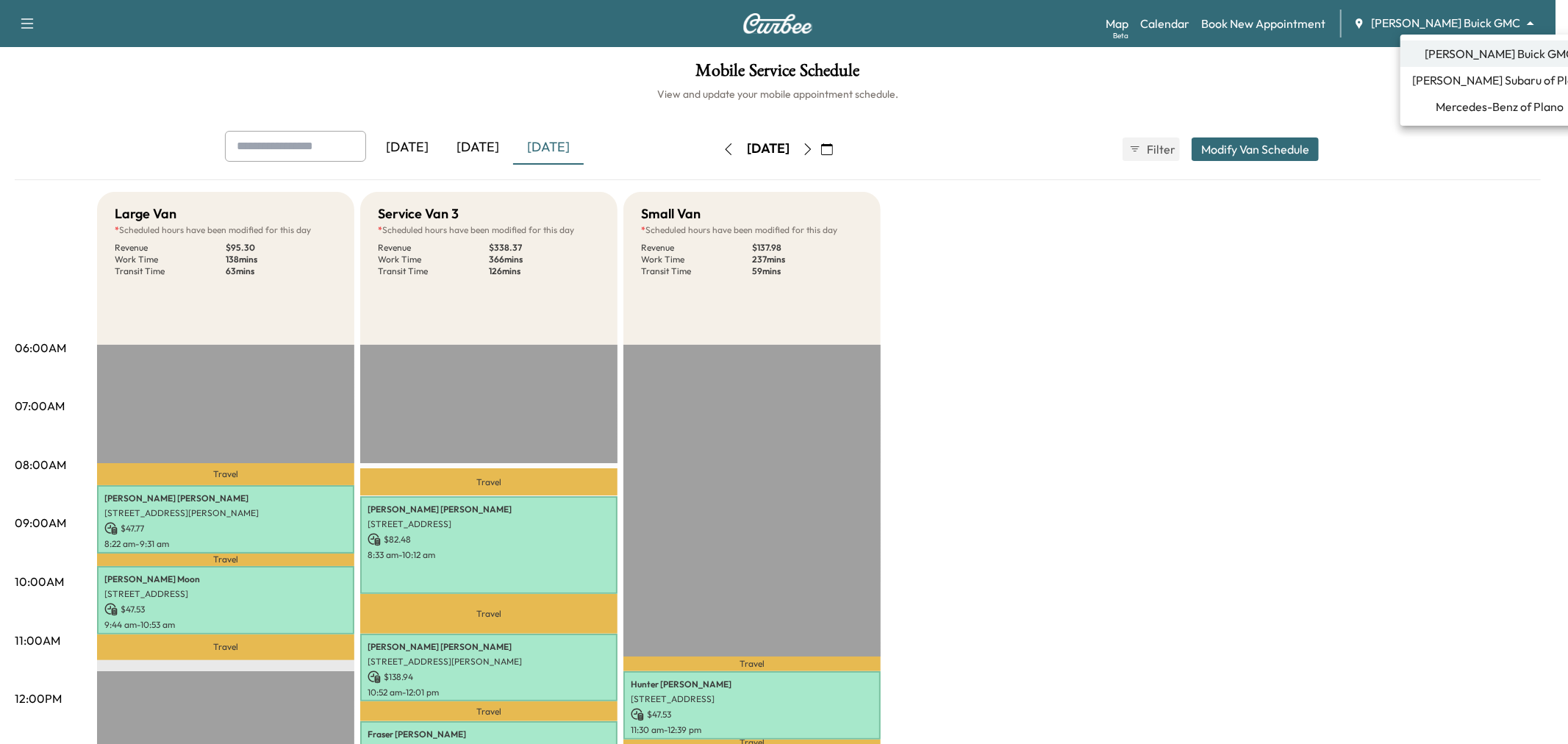
click at [1487, 13] on body "Support Log Out Map Beta Calendar Book New Appointment Ewing Buick GMC ********…" at bounding box center [784, 372] width 1568 height 744
click at [1477, 68] on li "[PERSON_NAME] Subaru of Plano" at bounding box center [1499, 80] width 199 height 27
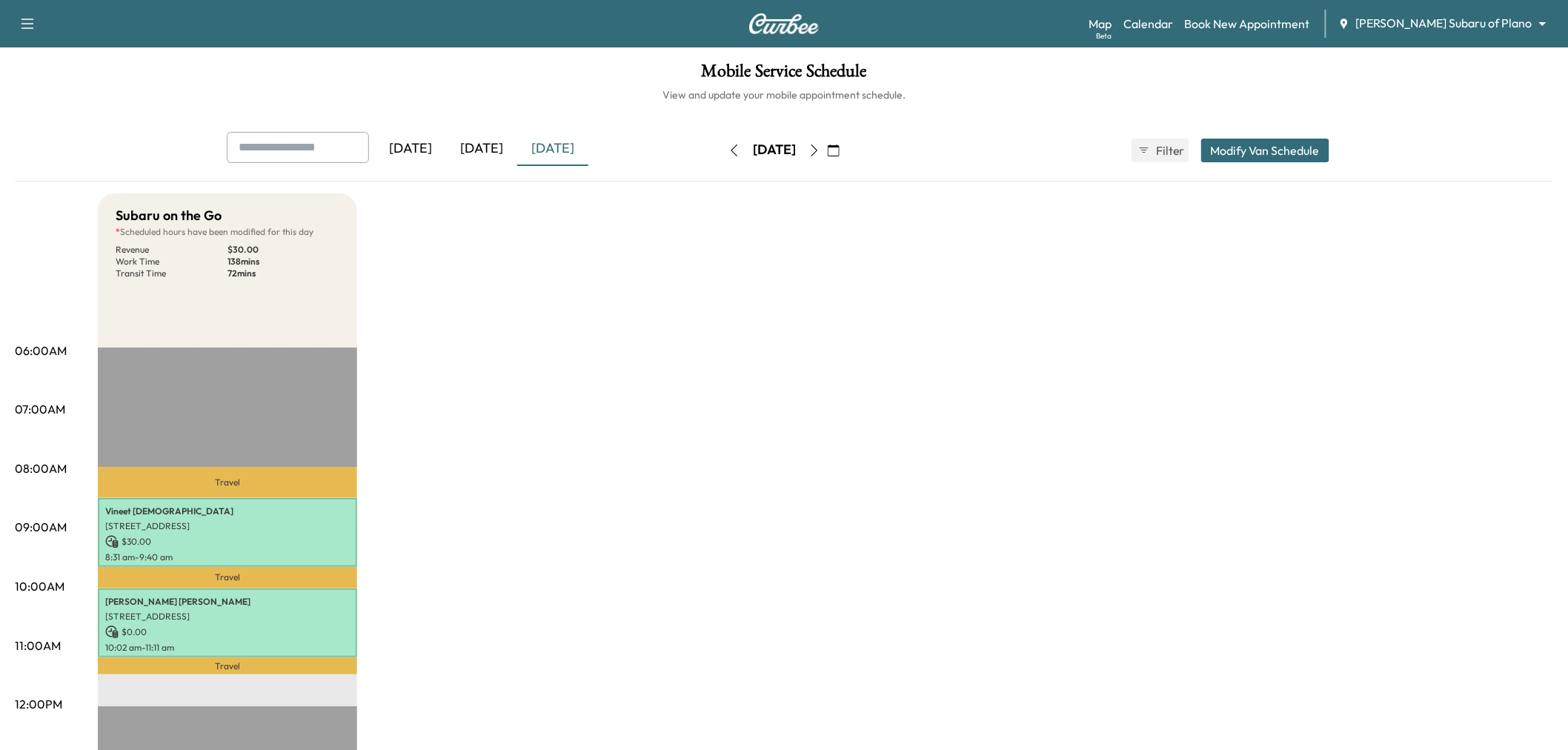
click at [748, 427] on div "Subaru on the Go * Scheduled hours have been modified for this day Revenue $ 30…" at bounding box center [825, 749] width 1455 height 1112
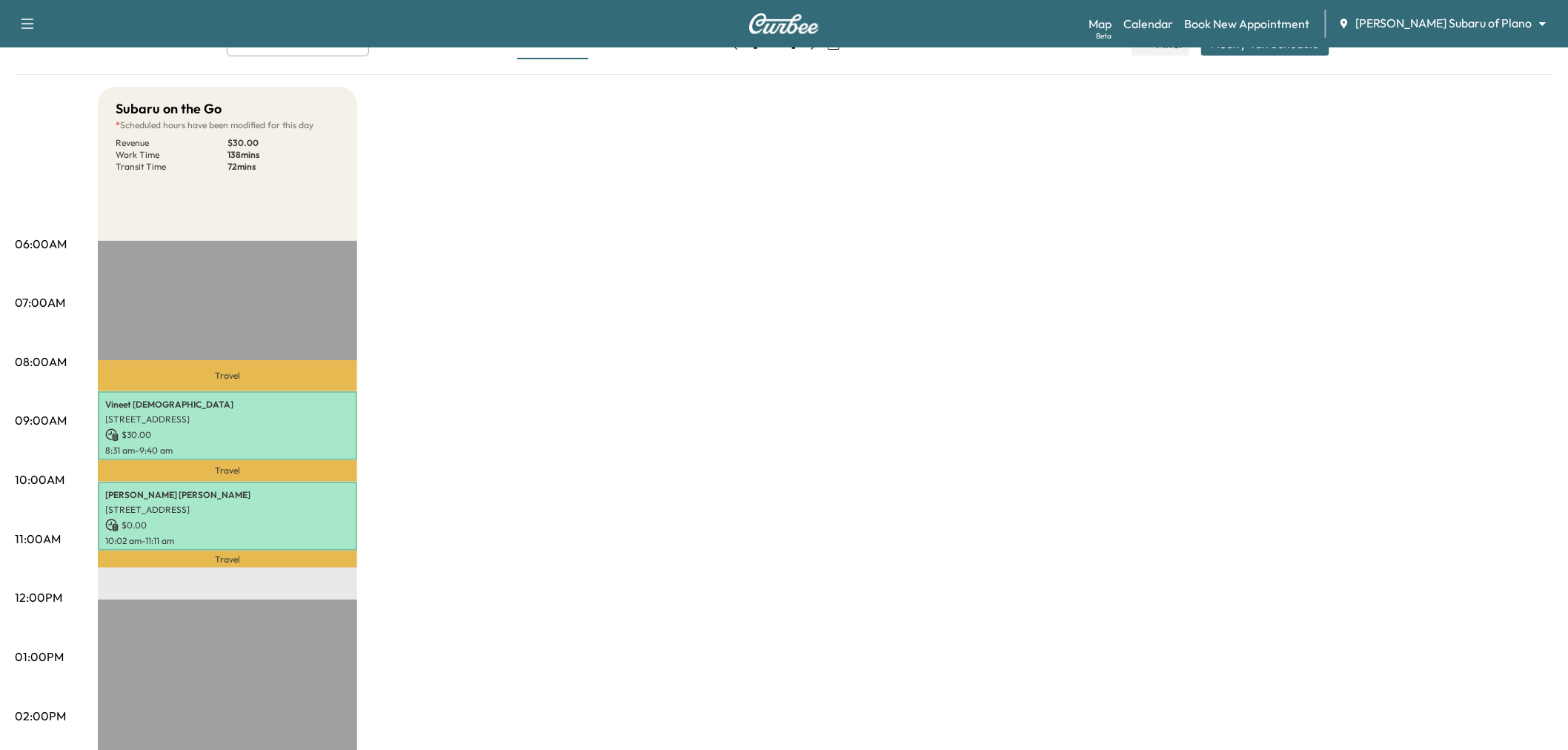
scroll to position [103, 0]
